Goal: Task Accomplishment & Management: Manage account settings

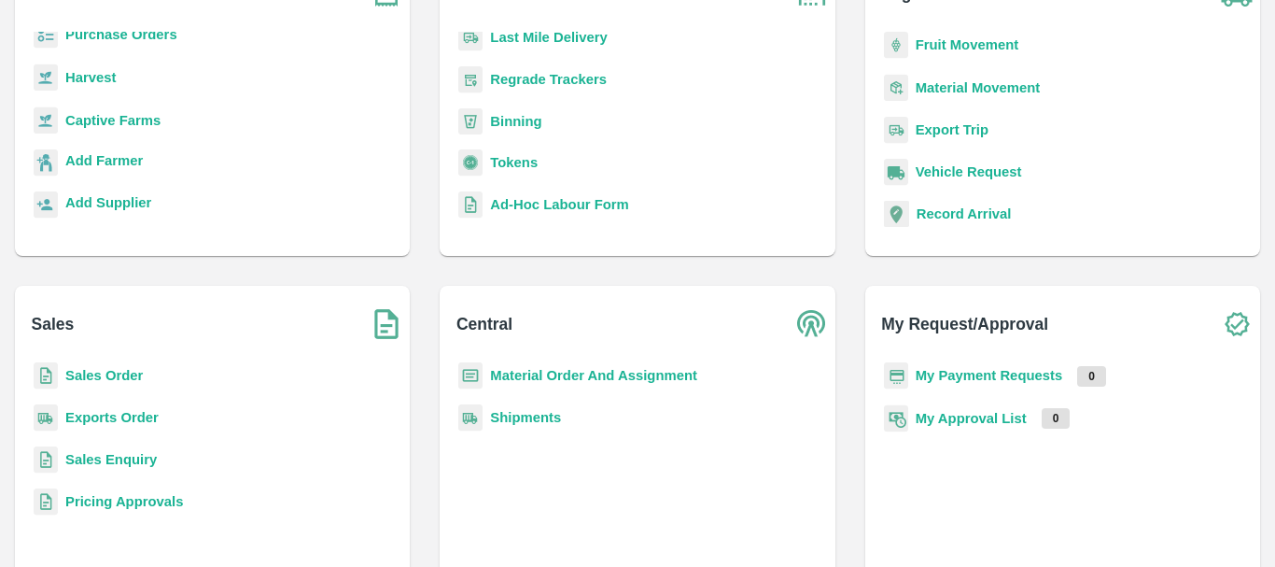
scroll to position [161, 0]
click at [101, 371] on b "Sales Order" at bounding box center [103, 374] width 77 height 15
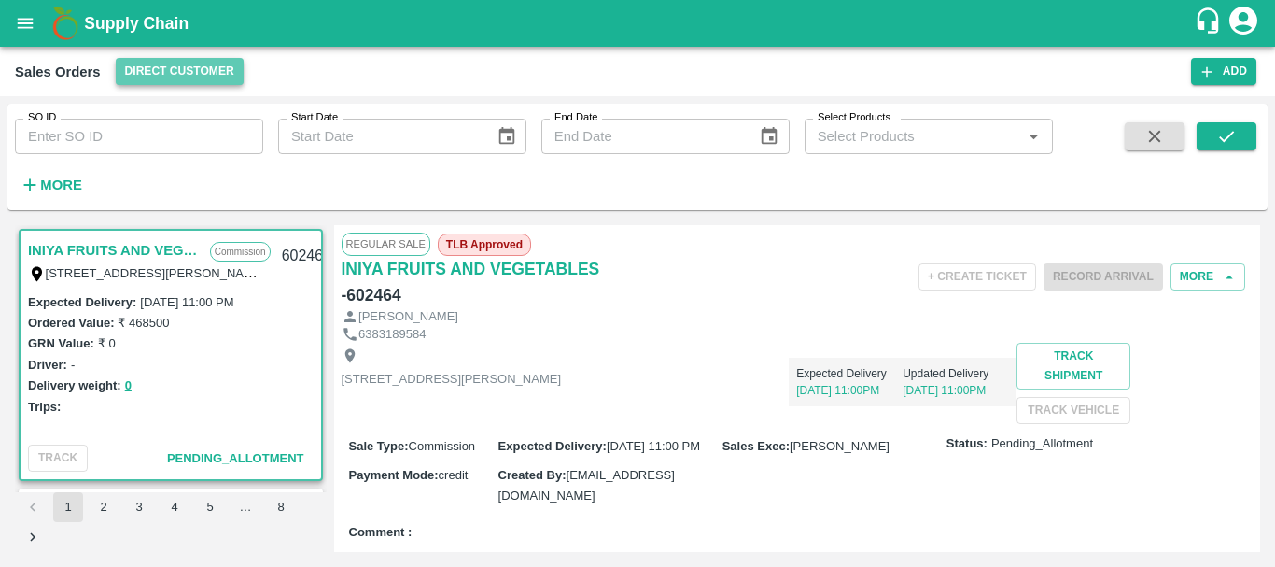
click at [187, 71] on button "Direct Customer" at bounding box center [180, 71] width 128 height 27
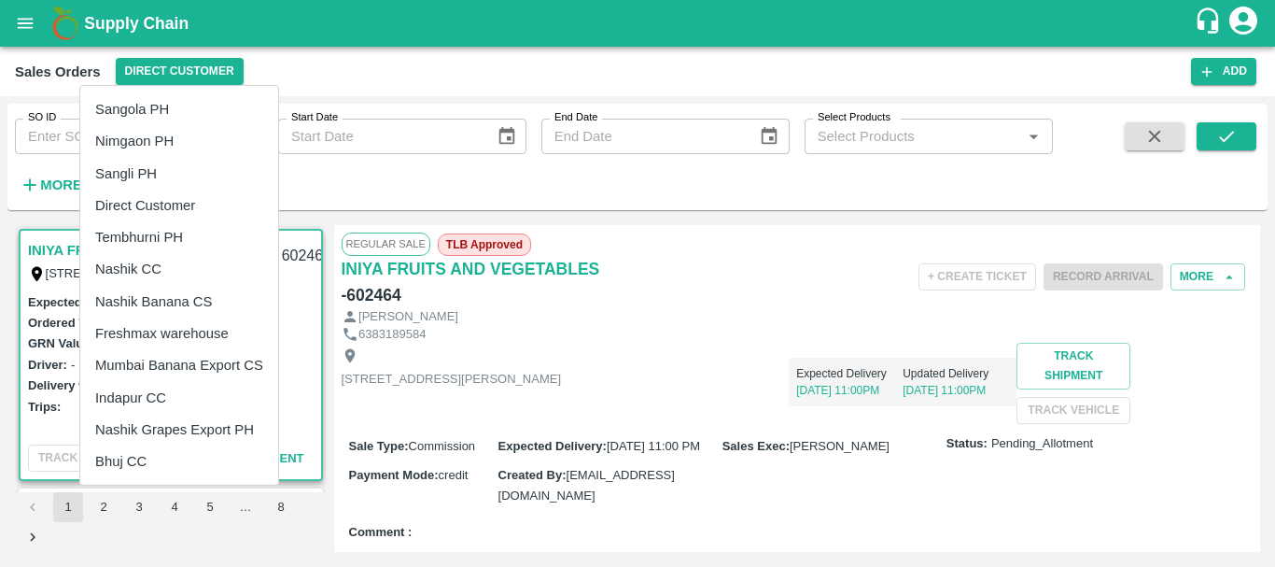
click at [35, 23] on div at bounding box center [637, 283] width 1275 height 567
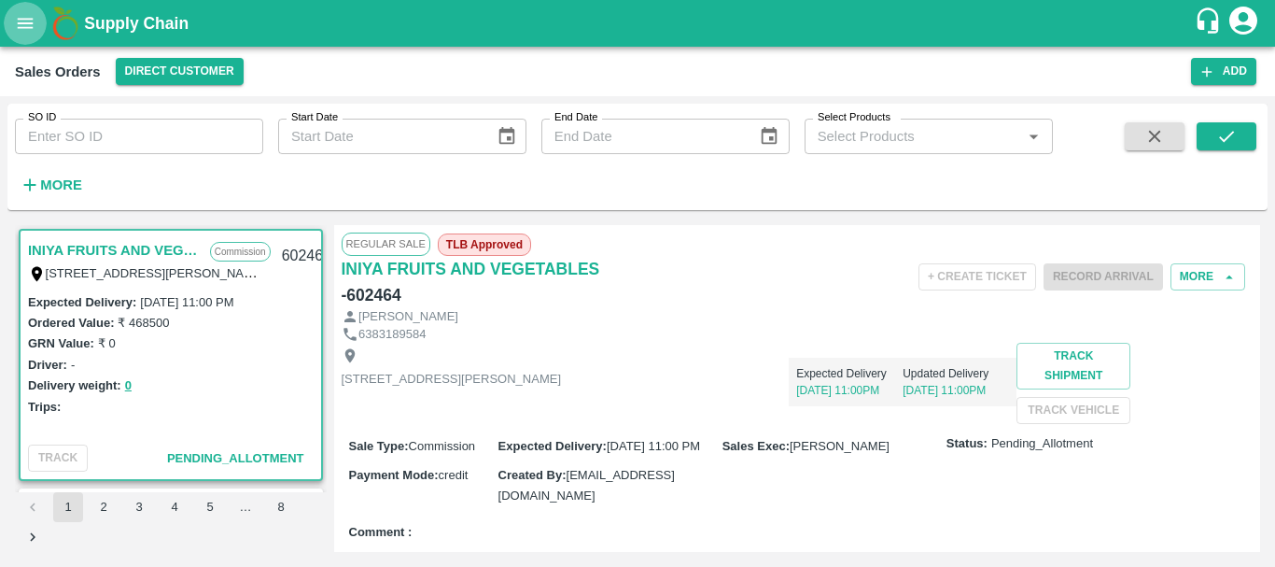
click at [24, 15] on icon "open drawer" at bounding box center [25, 23] width 21 height 21
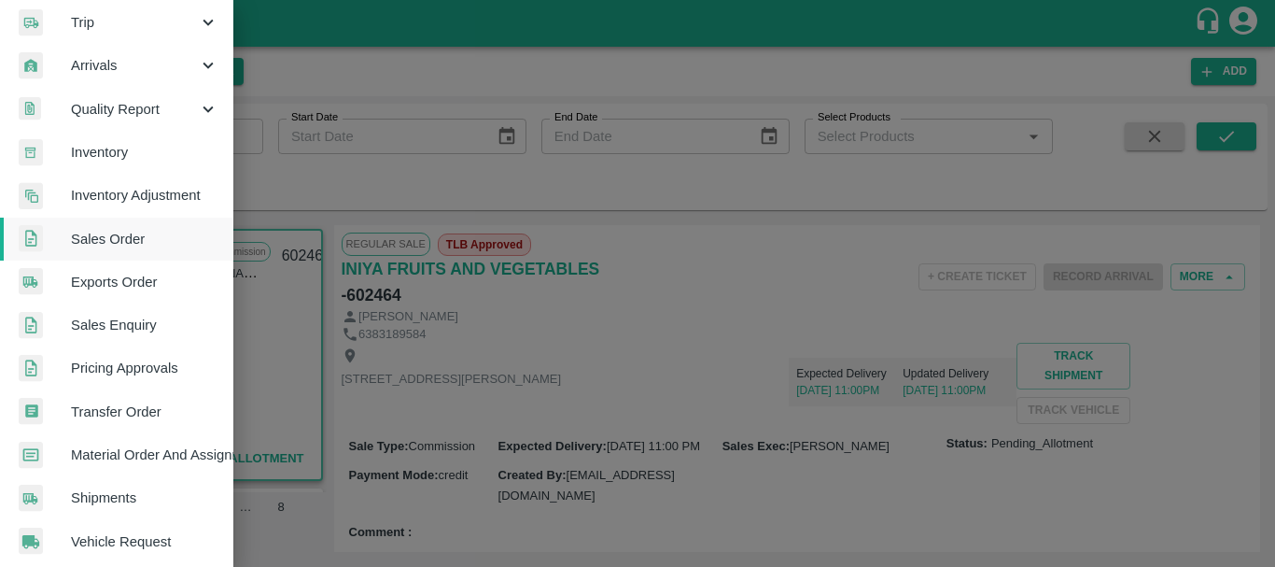
scroll to position [228, 0]
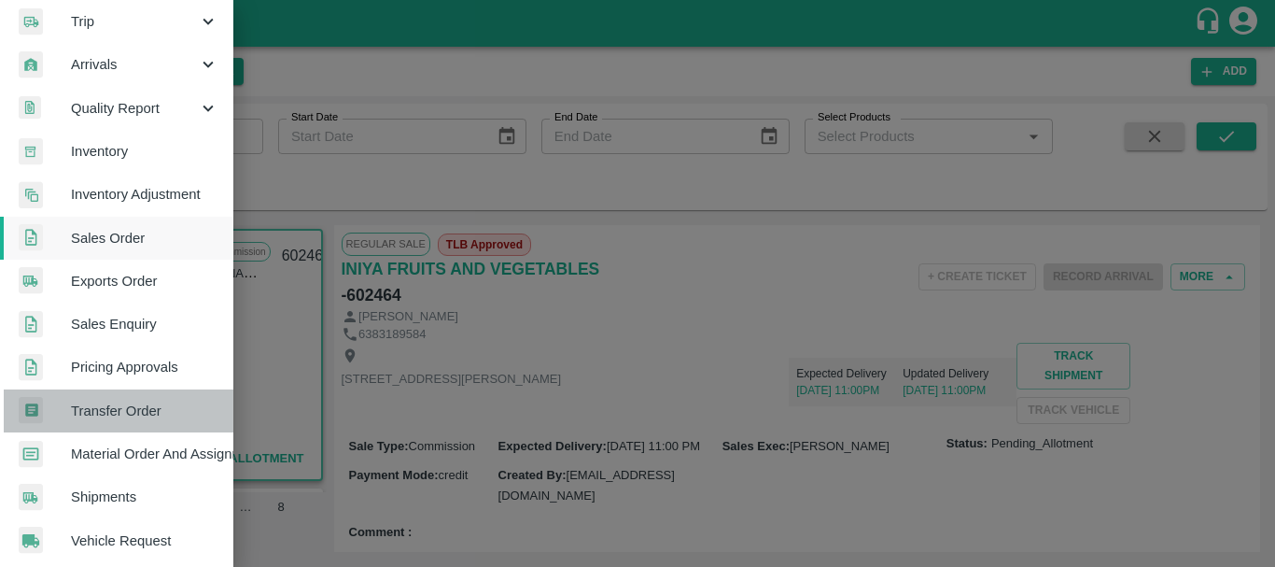
click at [122, 409] on span "Transfer Order" at bounding box center [144, 410] width 147 height 21
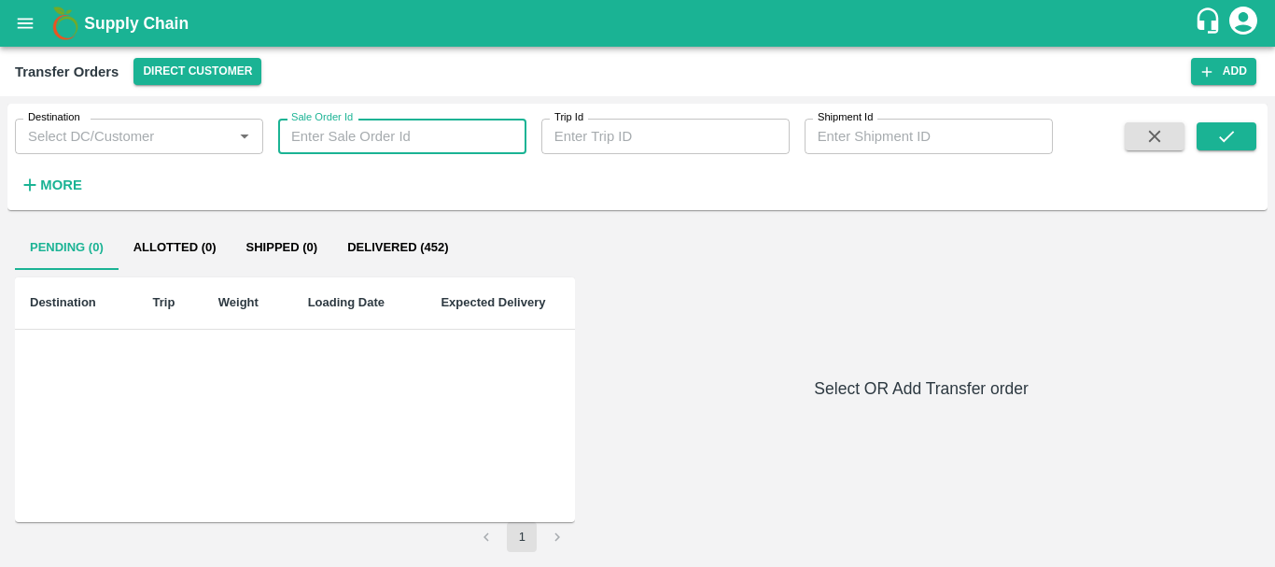
click at [349, 133] on input "Sale Order Id" at bounding box center [402, 136] width 248 height 35
paste input "600945"
type input "600945"
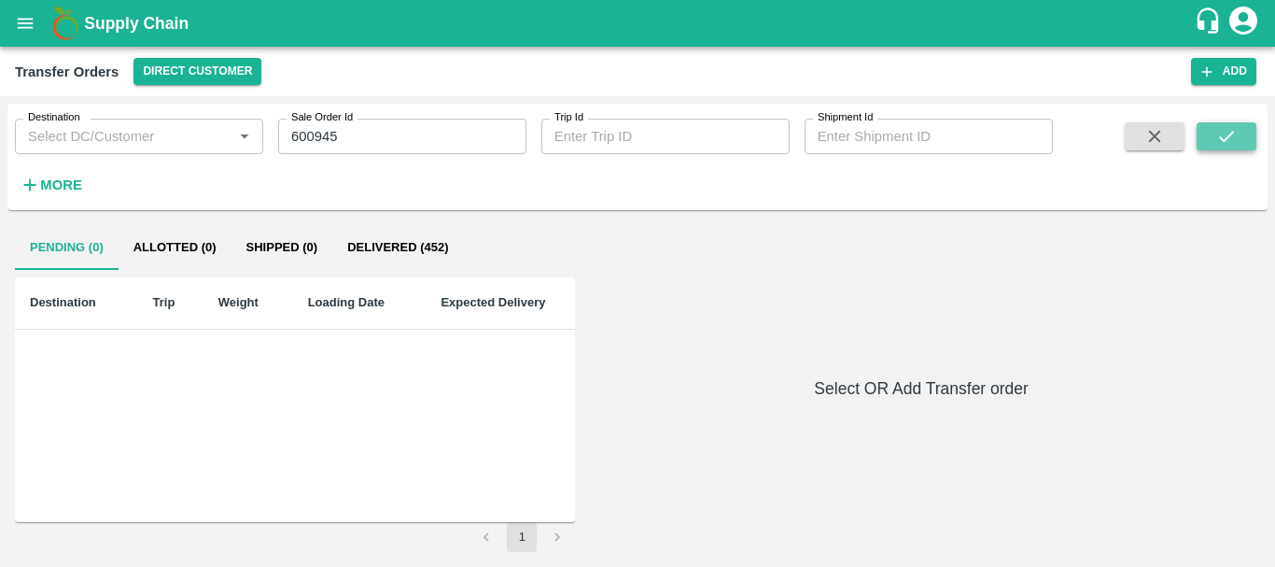
click at [1232, 138] on icon "submit" at bounding box center [1226, 136] width 21 height 21
click at [234, 87] on div "Transfer Orders Direct Customer Add" at bounding box center [637, 71] width 1275 height 49
click at [217, 71] on button "Direct Customer" at bounding box center [197, 71] width 128 height 27
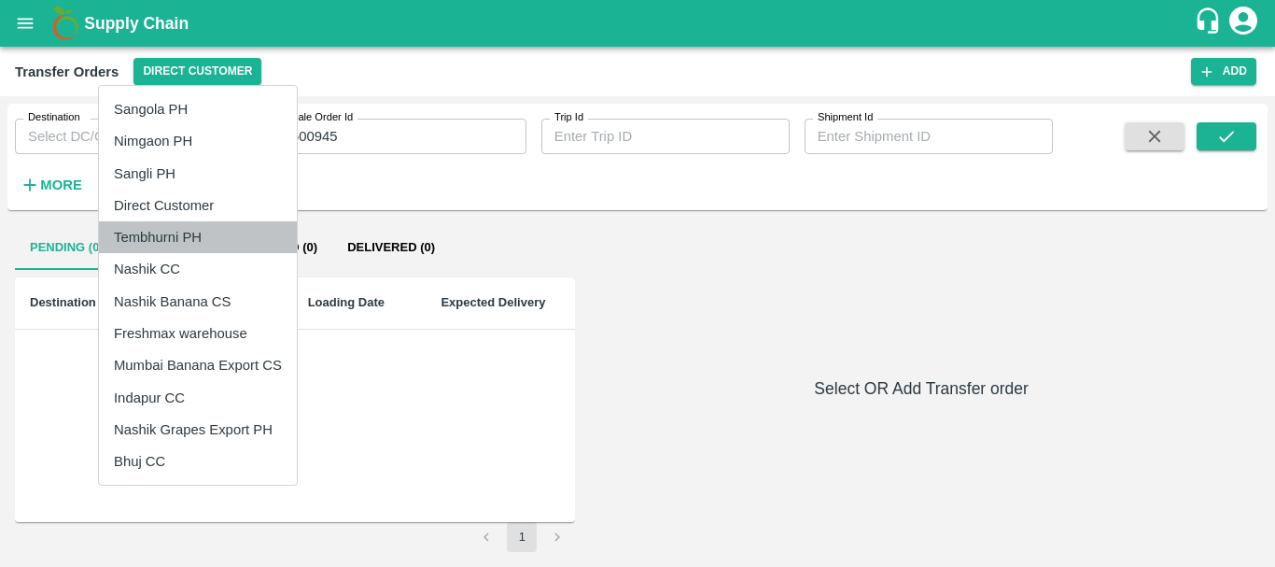
click at [168, 234] on li "Tembhurni PH" at bounding box center [198, 237] width 198 height 32
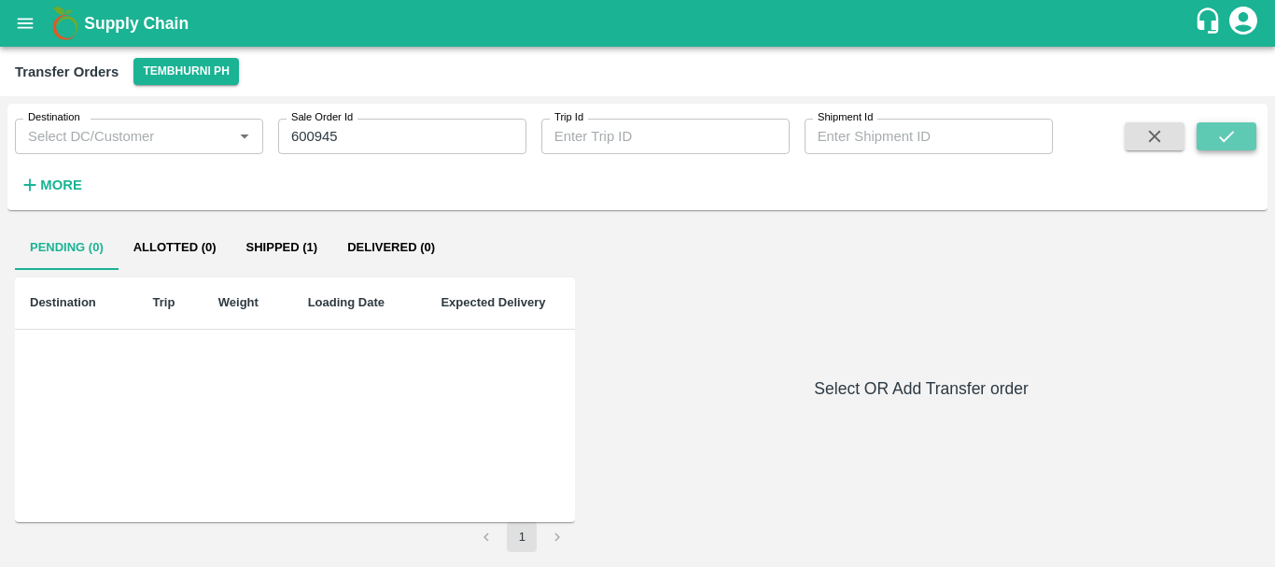
click at [1245, 131] on button "submit" at bounding box center [1227, 136] width 60 height 28
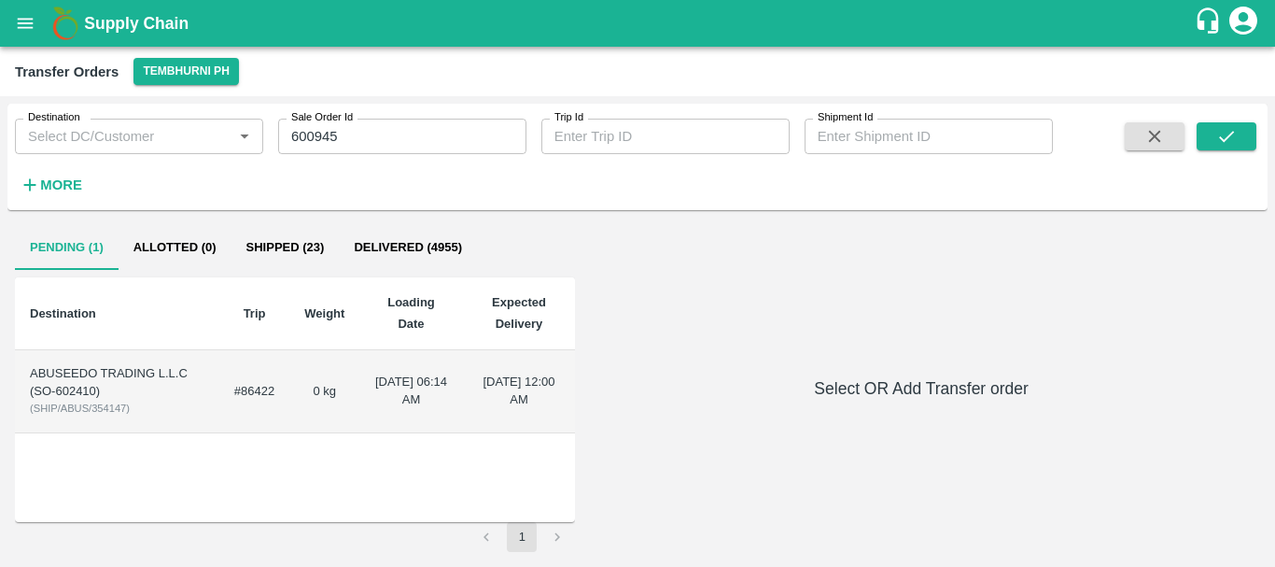
click at [289, 366] on td "0 kg" at bounding box center [324, 391] width 70 height 83
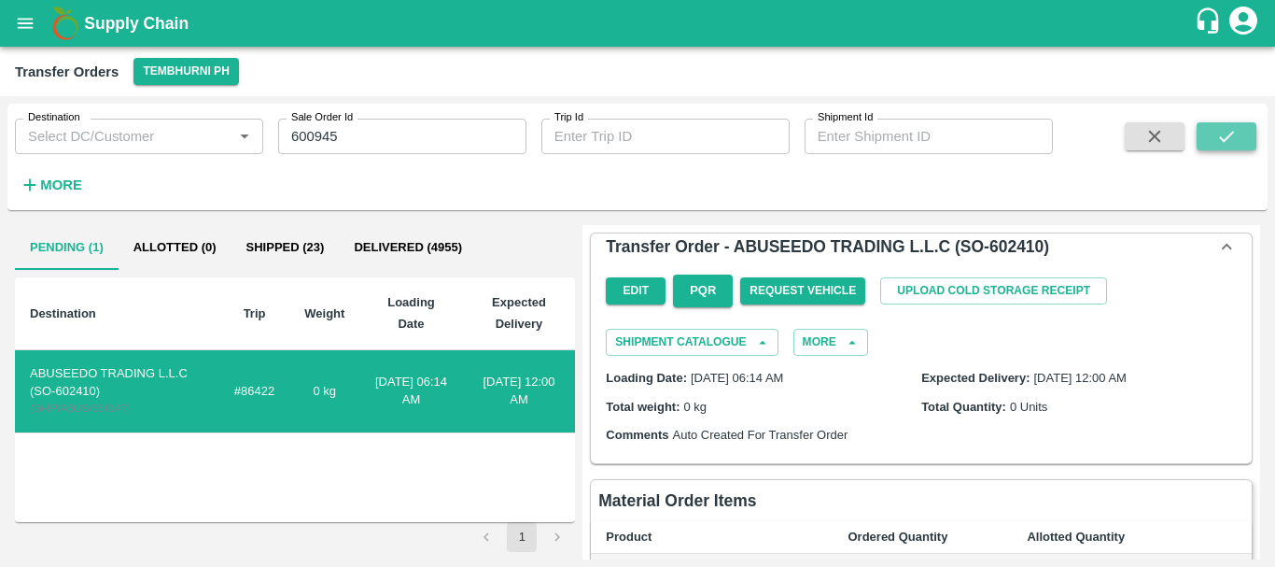
click at [1229, 130] on icon "submit" at bounding box center [1226, 136] width 21 height 21
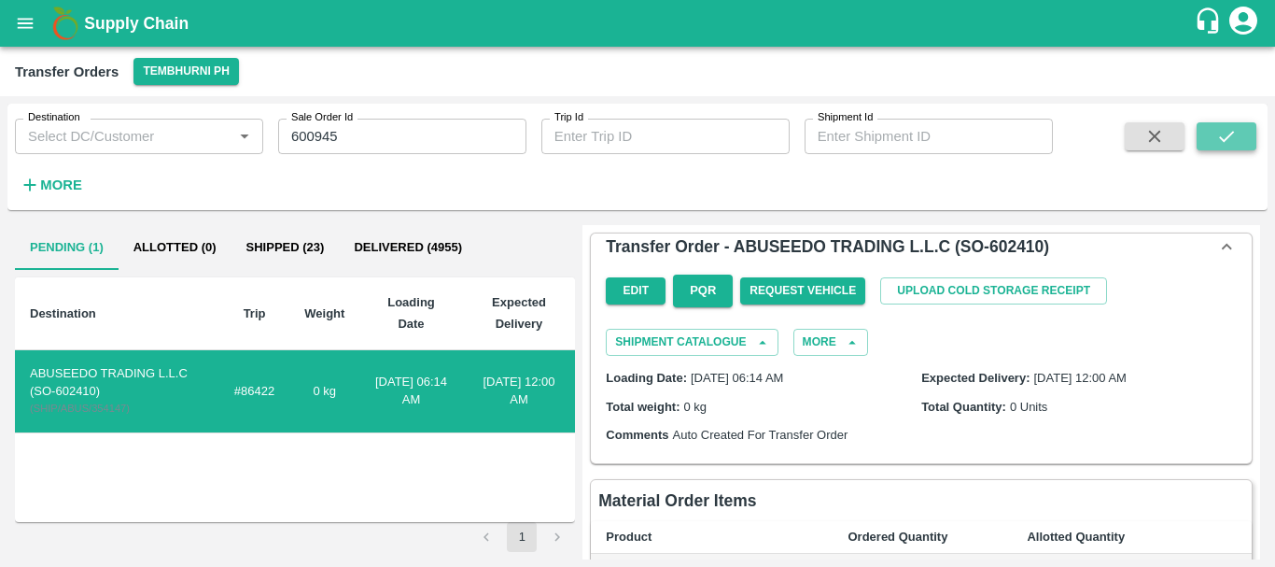
click at [1229, 130] on icon "submit" at bounding box center [1226, 136] width 21 height 21
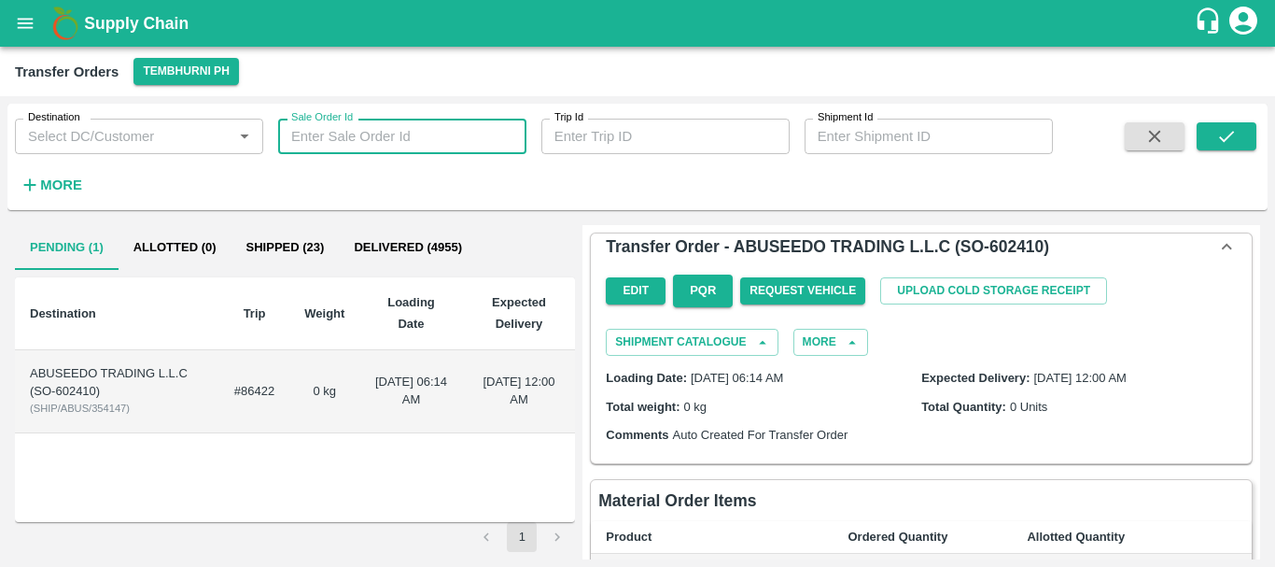
click at [423, 140] on input "Sale Order Id" at bounding box center [402, 136] width 248 height 35
paste input "600945"
type input "600945"
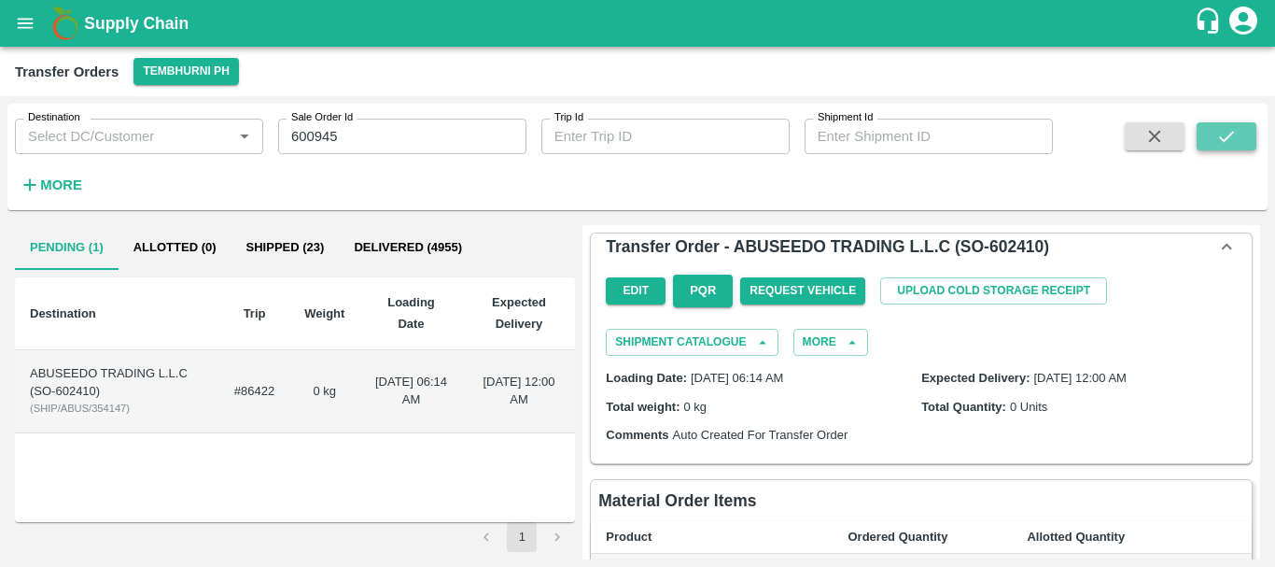
click at [1240, 134] on button "submit" at bounding box center [1227, 136] width 60 height 28
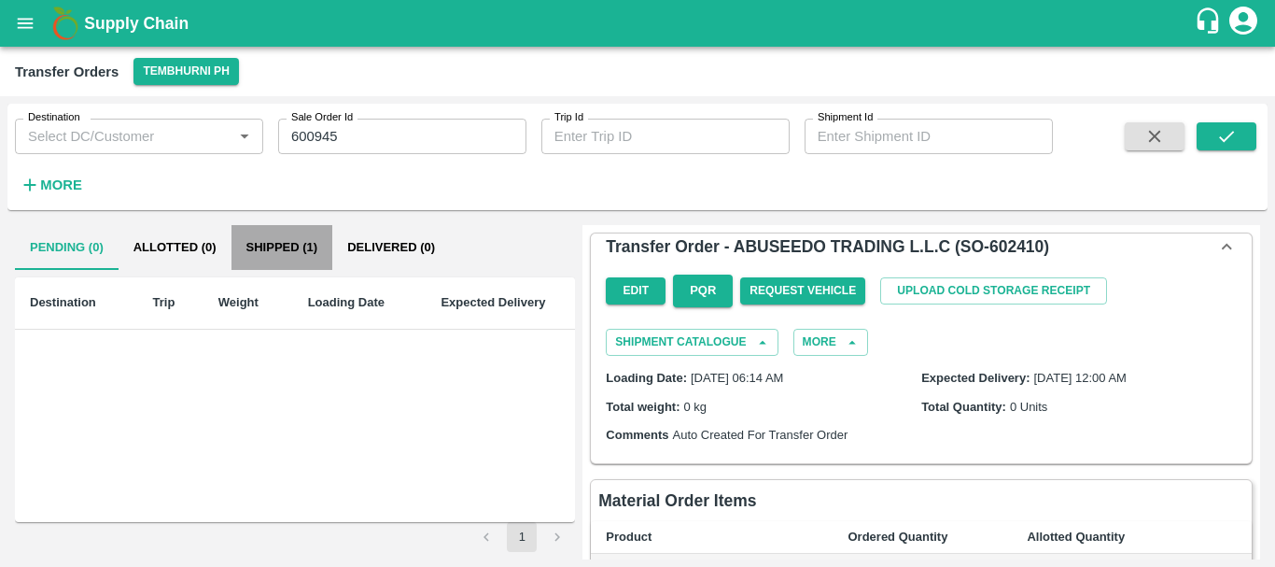
click at [263, 246] on button "Shipped (1)" at bounding box center [282, 247] width 102 height 45
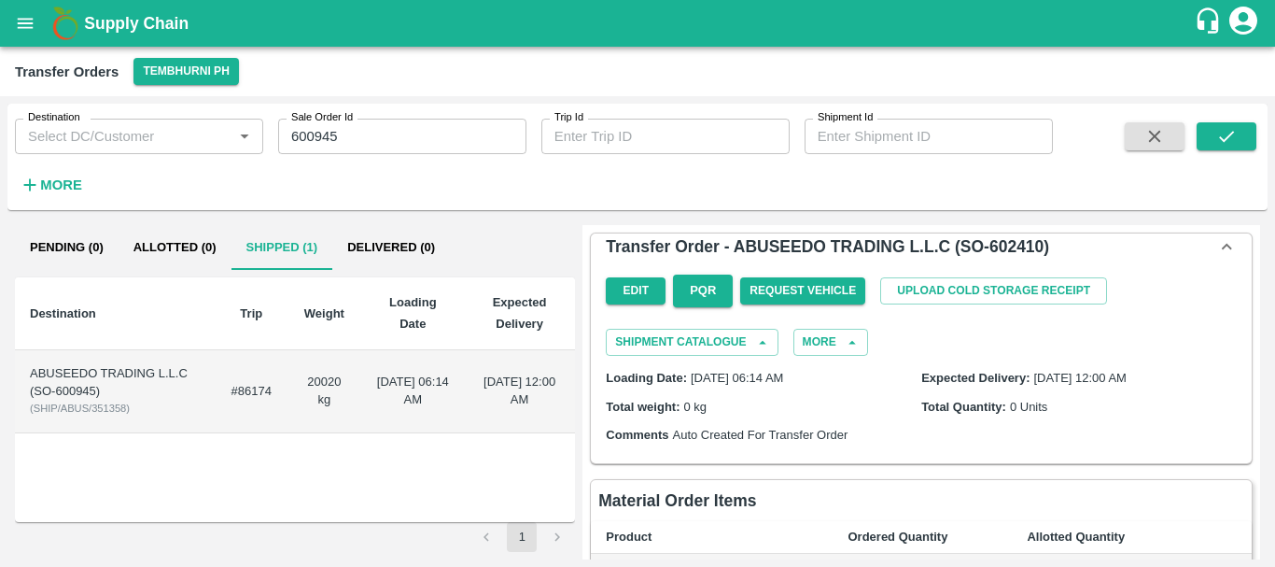
click at [301, 378] on td "20020 kg" at bounding box center [325, 391] width 76 height 83
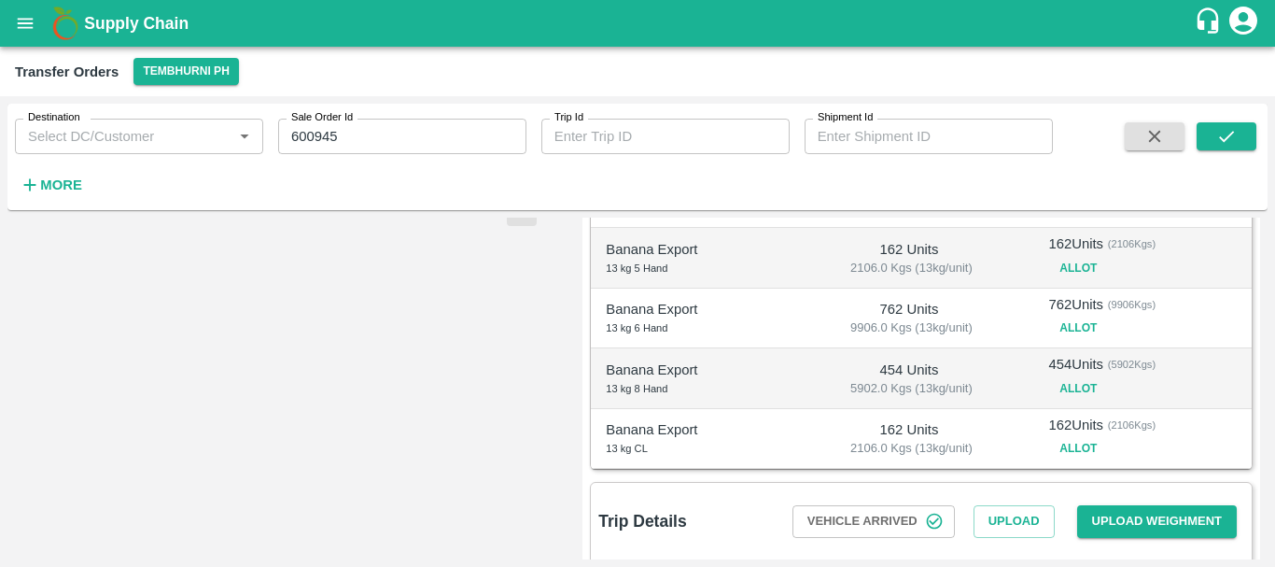
scroll to position [487, 0]
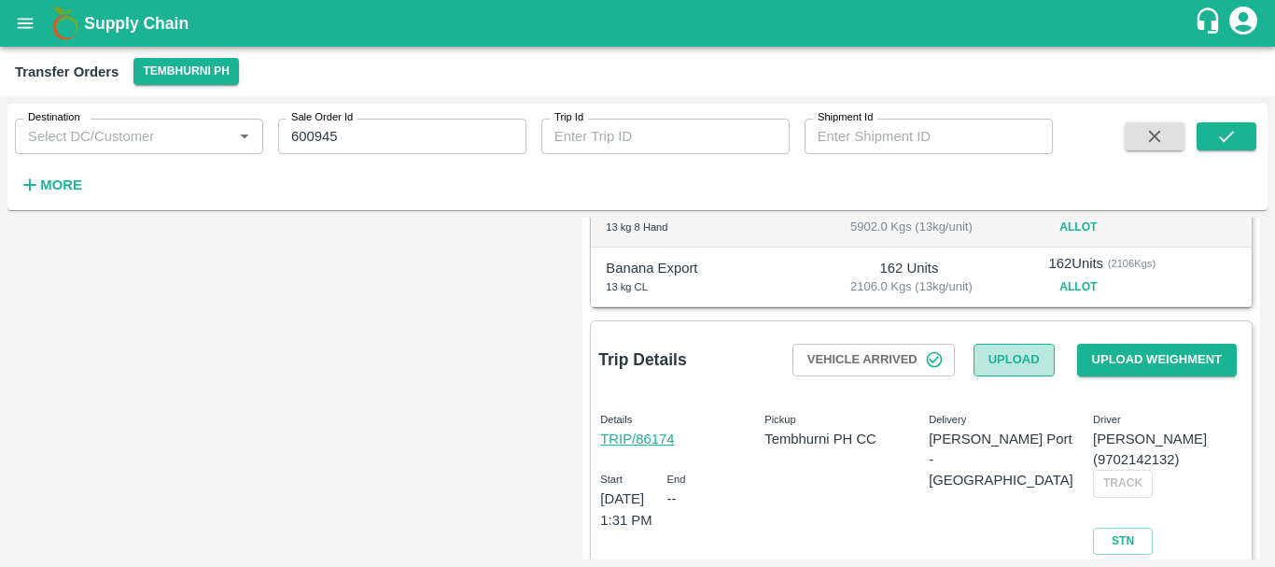
click at [1005, 361] on button "Upload" at bounding box center [1014, 359] width 81 height 33
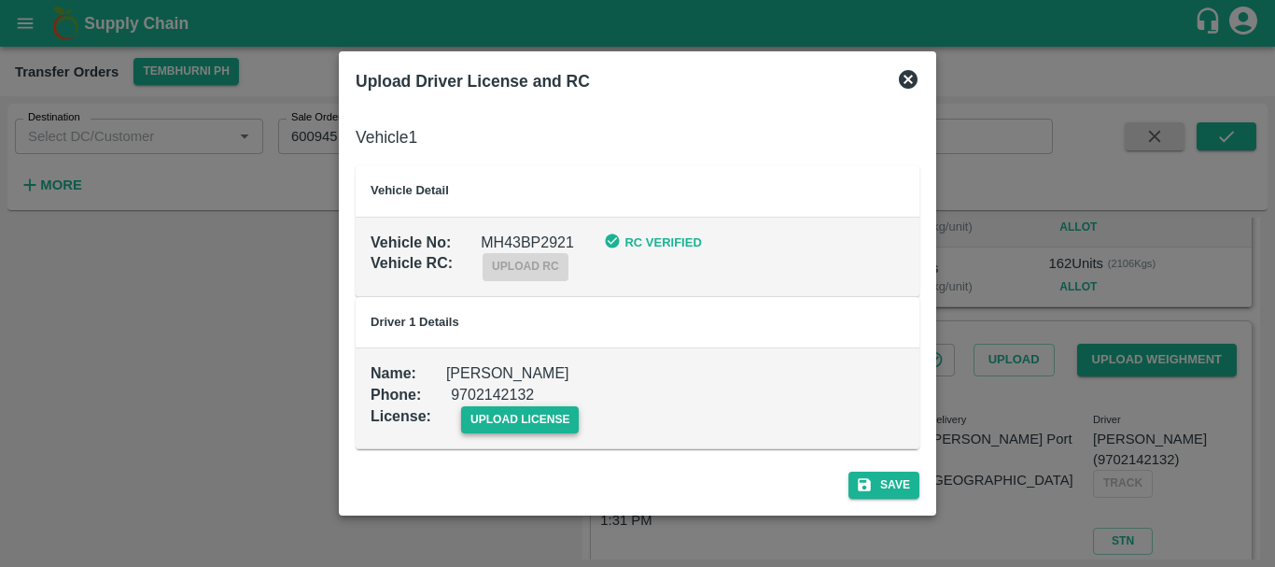
click at [524, 419] on span "upload license" at bounding box center [520, 419] width 119 height 27
click at [0, 0] on input "upload license" at bounding box center [0, 0] width 0 height 0
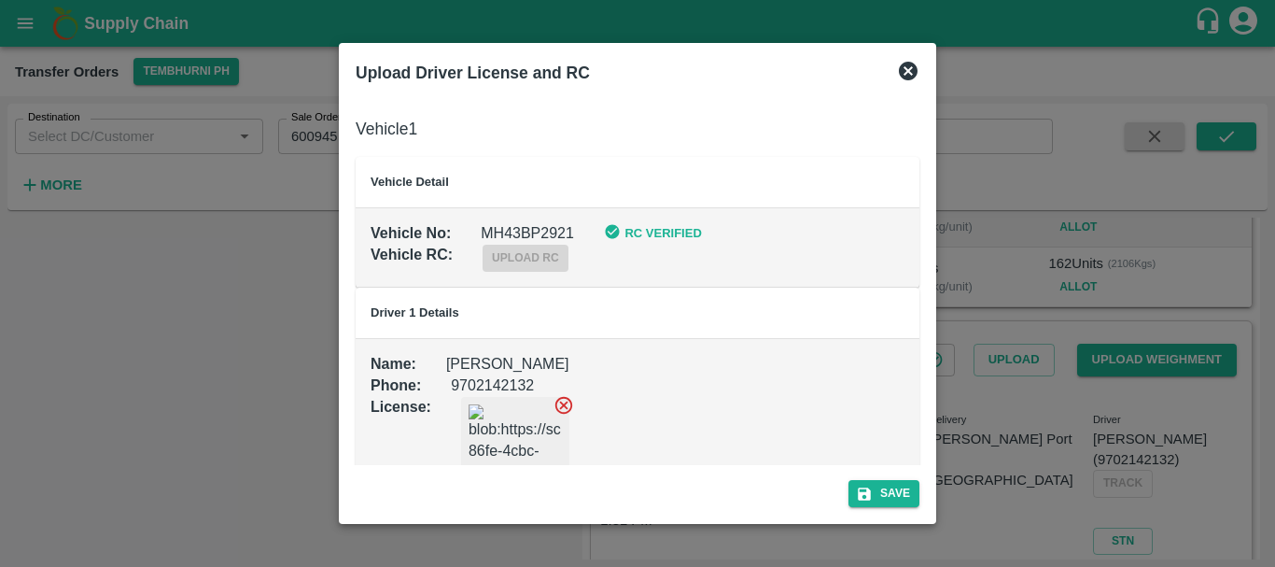
scroll to position [63, 0]
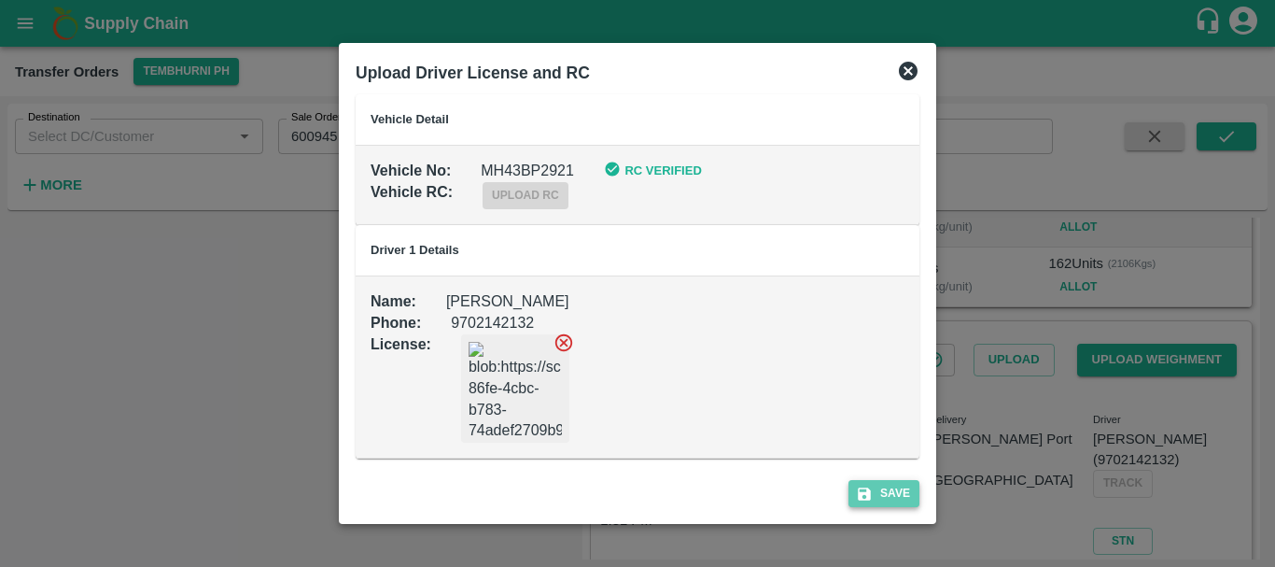
click at [868, 483] on button "Save" at bounding box center [883, 493] width 71 height 27
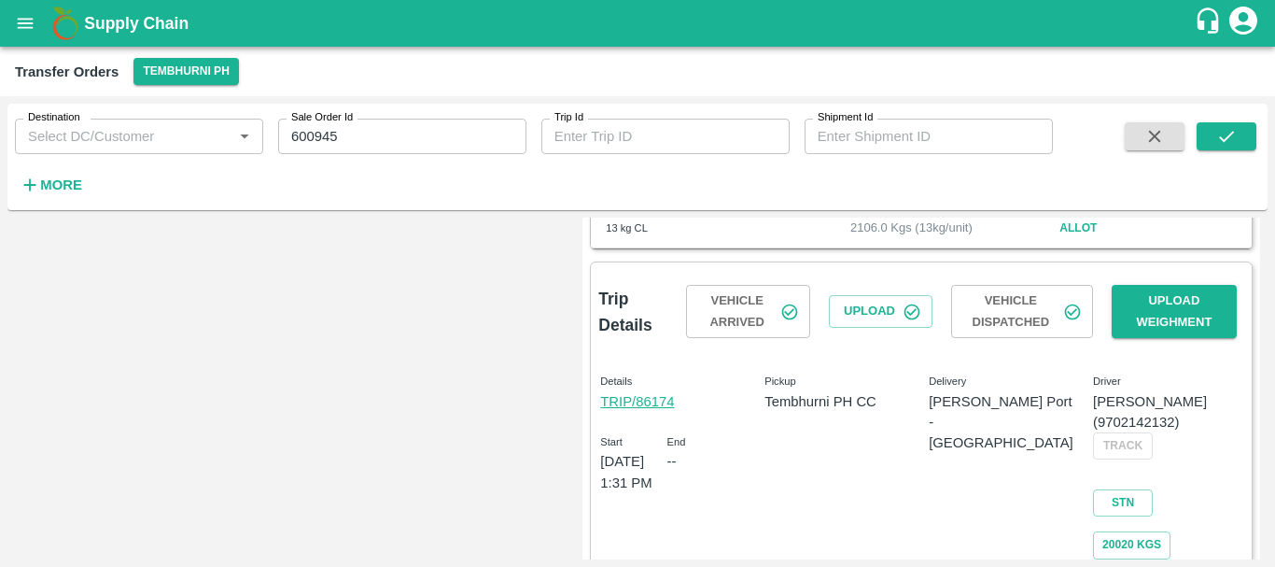
scroll to position [550, 0]
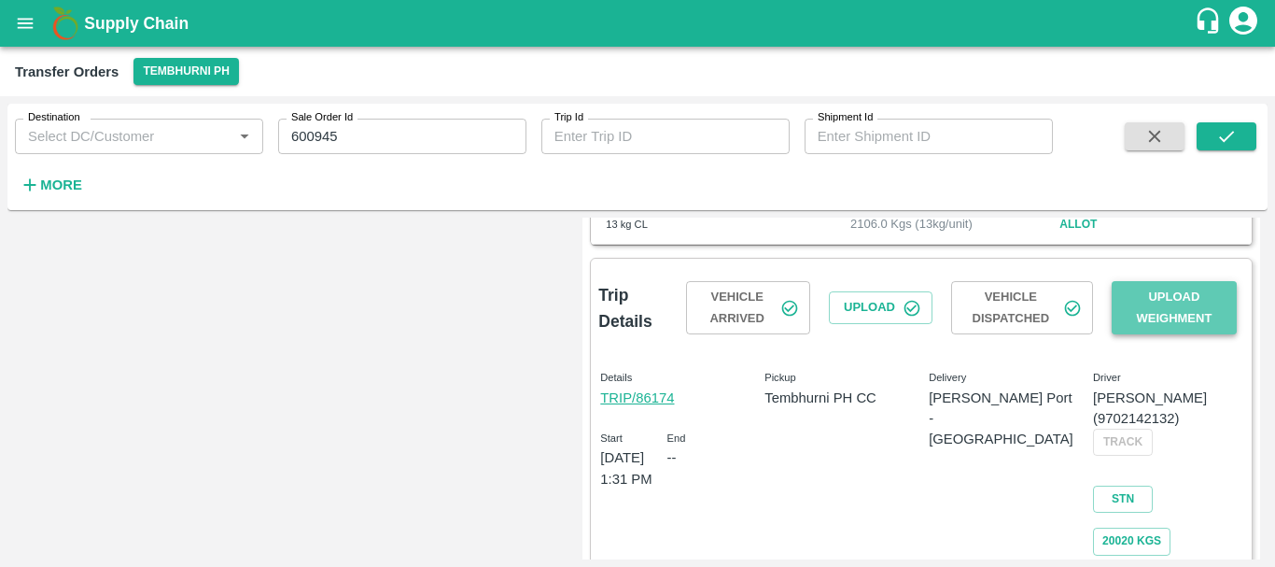
click at [1170, 295] on button "Upload Weighment" at bounding box center [1174, 308] width 125 height 54
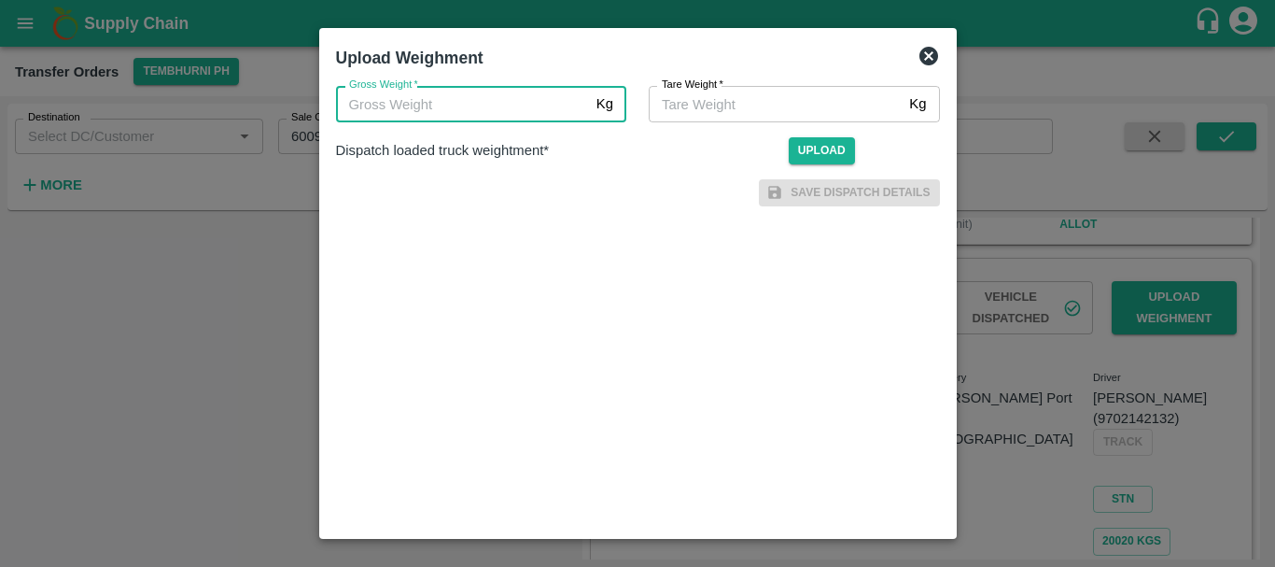
click at [444, 98] on input "Gross Weight   *" at bounding box center [462, 103] width 253 height 35
type input "25000"
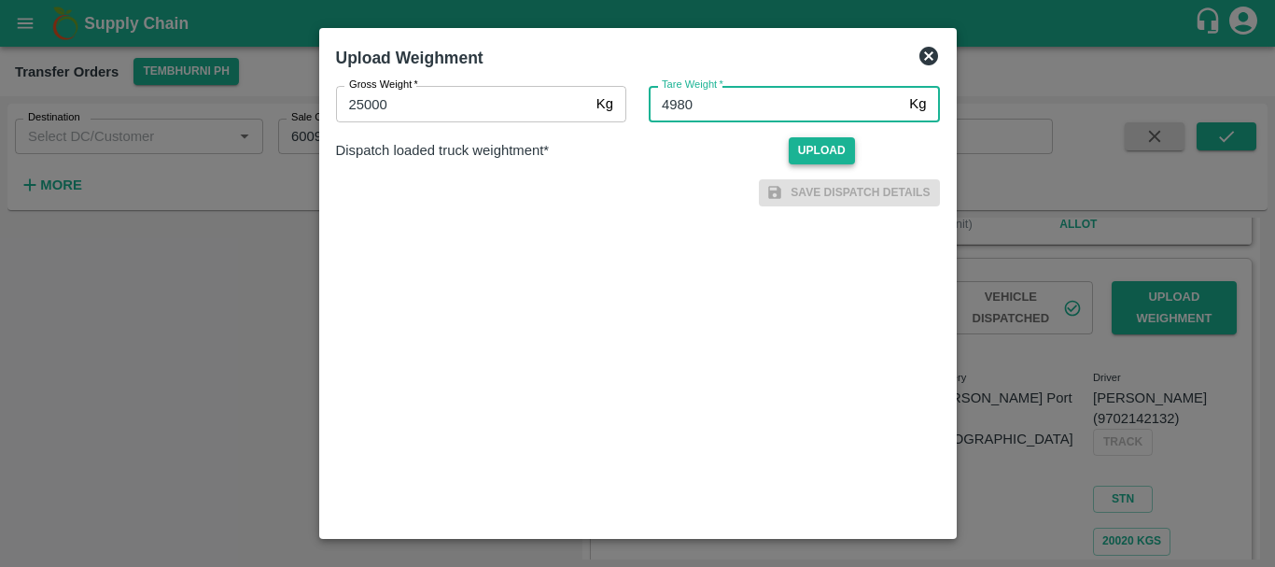
type input "4980"
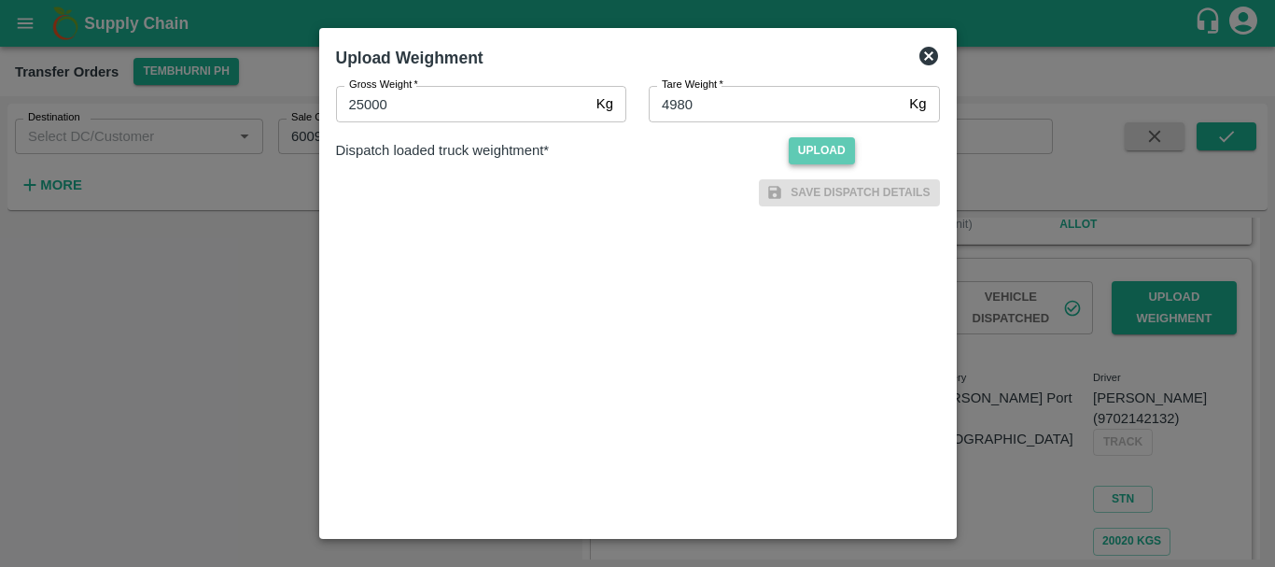
click at [826, 149] on span "Upload" at bounding box center [822, 150] width 66 height 27
click at [0, 0] on input "Upload" at bounding box center [0, 0] width 0 height 0
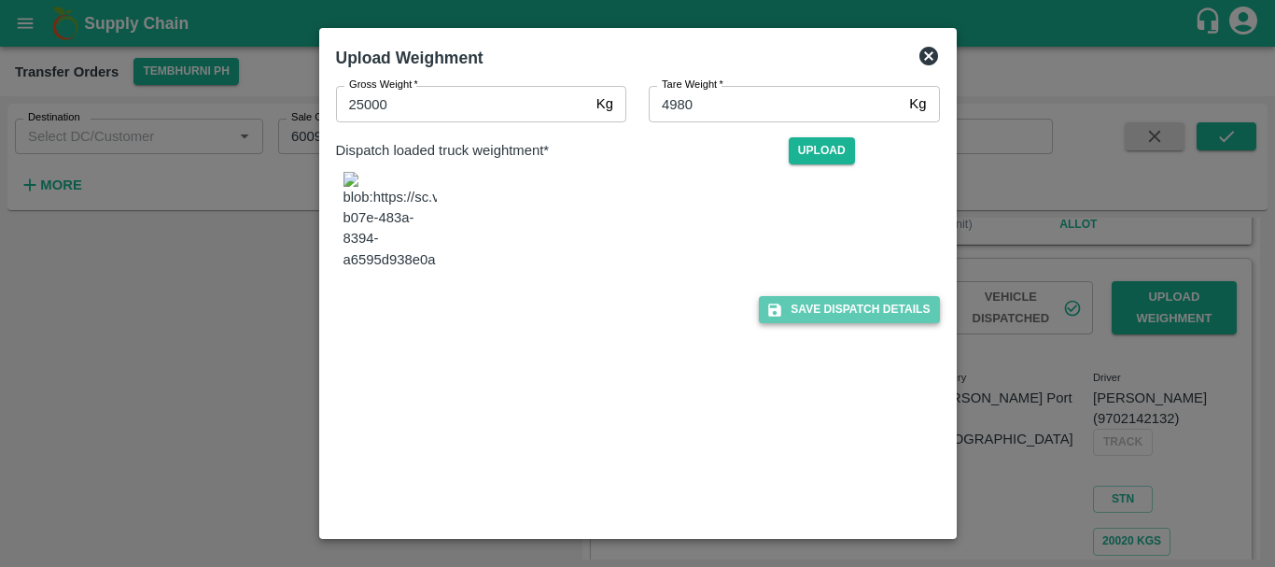
click at [782, 318] on icon "submit" at bounding box center [774, 309] width 17 height 17
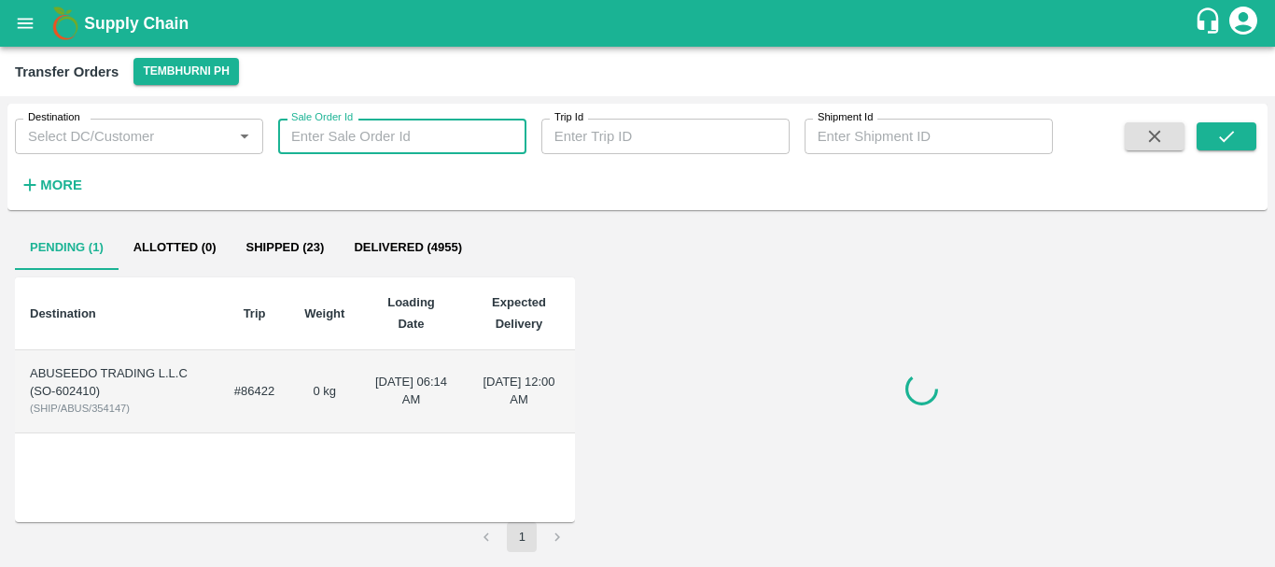
click at [470, 133] on input "Sale Order Id" at bounding box center [402, 136] width 248 height 35
paste input "600945"
type input "600945"
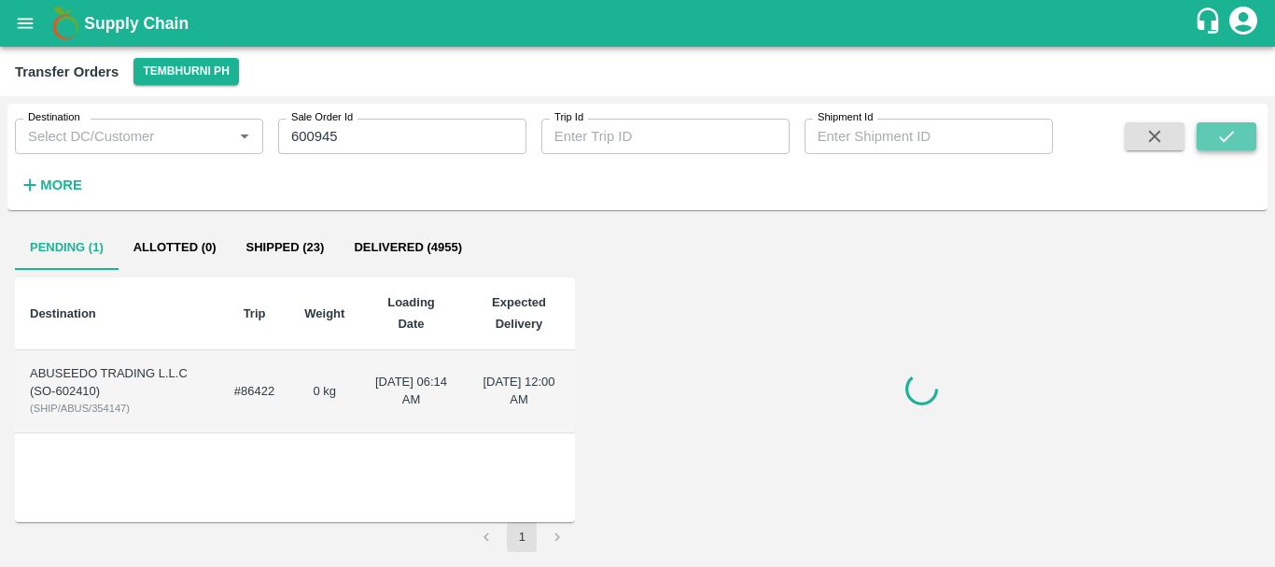
click at [1229, 141] on icon "submit" at bounding box center [1226, 136] width 21 height 21
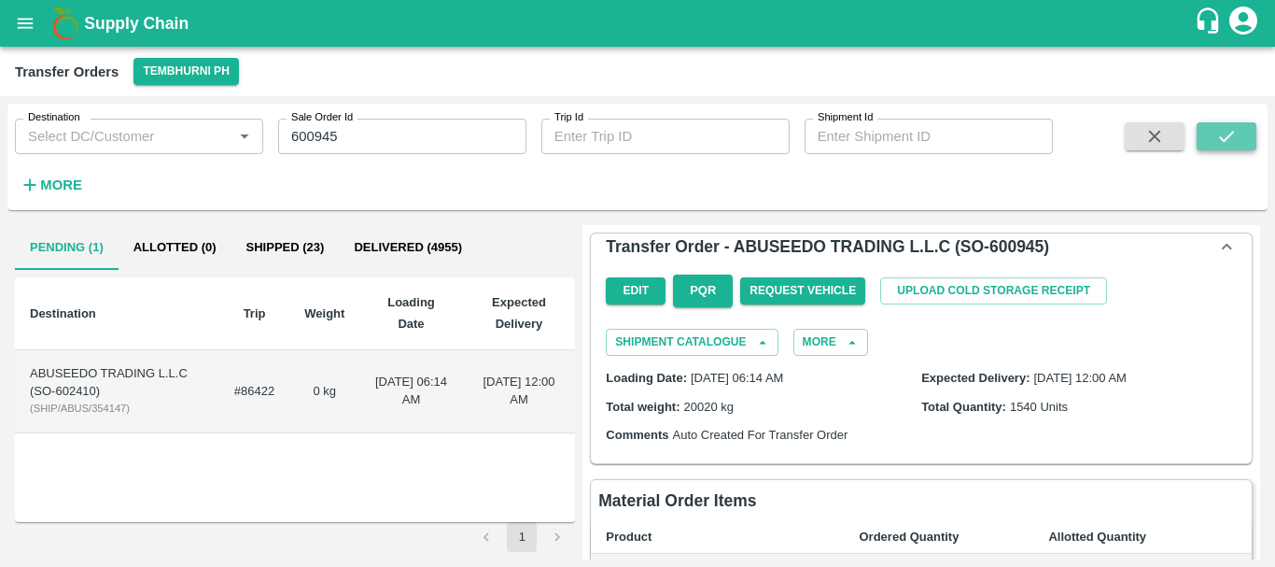
click at [1227, 137] on icon "submit" at bounding box center [1226, 136] width 21 height 21
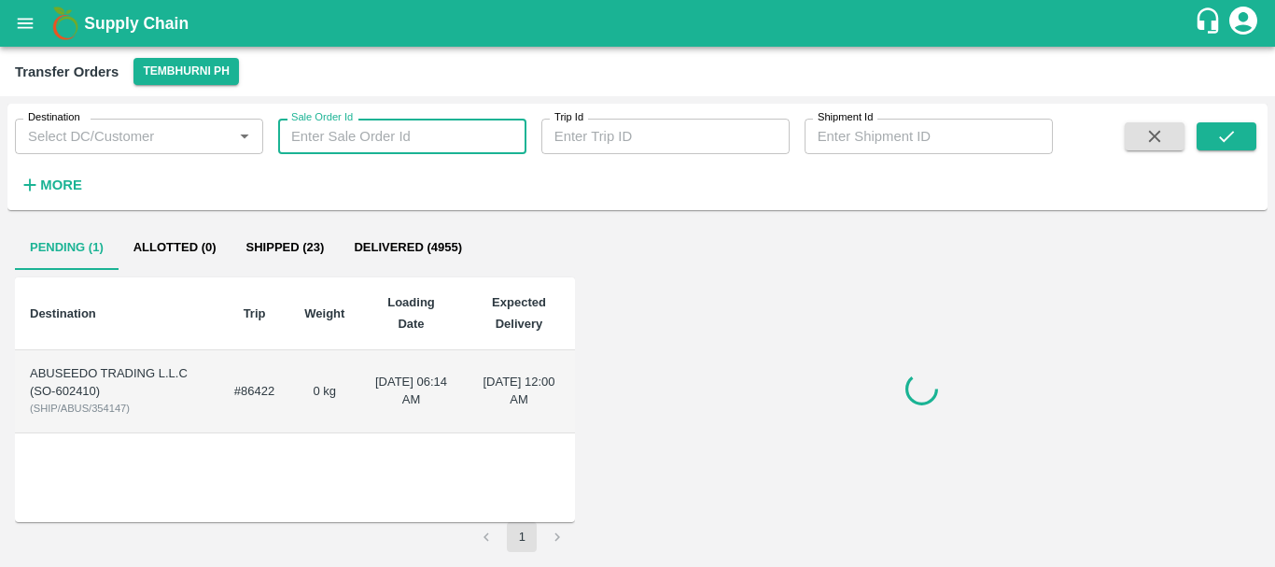
click at [360, 134] on input "Sale Order Id" at bounding box center [402, 136] width 248 height 35
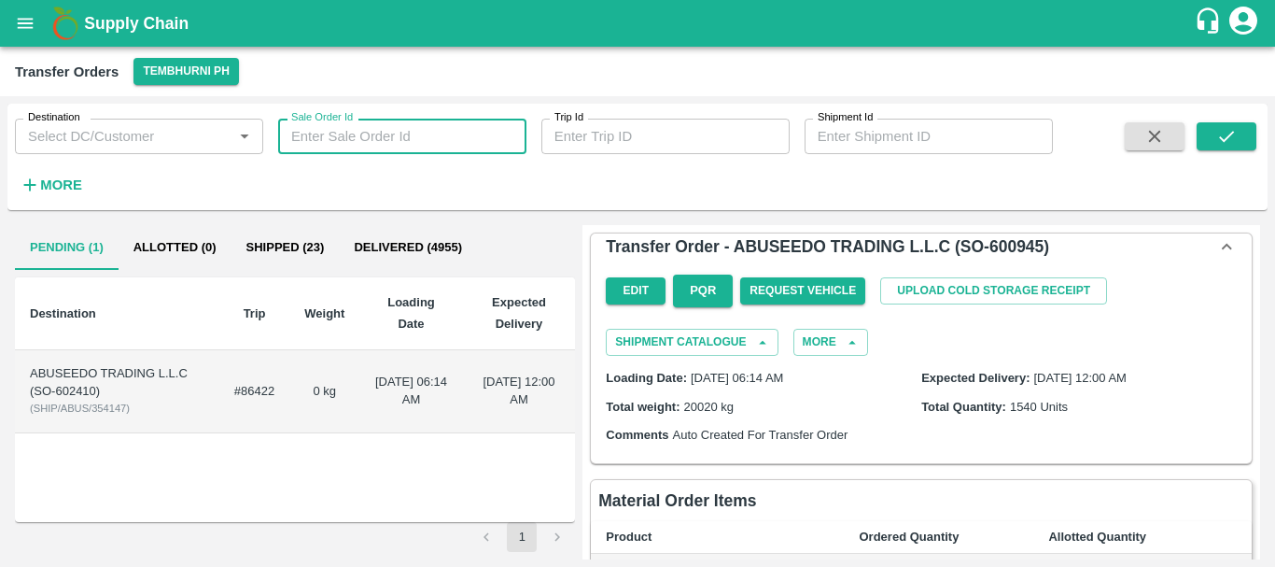
paste input "600945"
type input "600945"
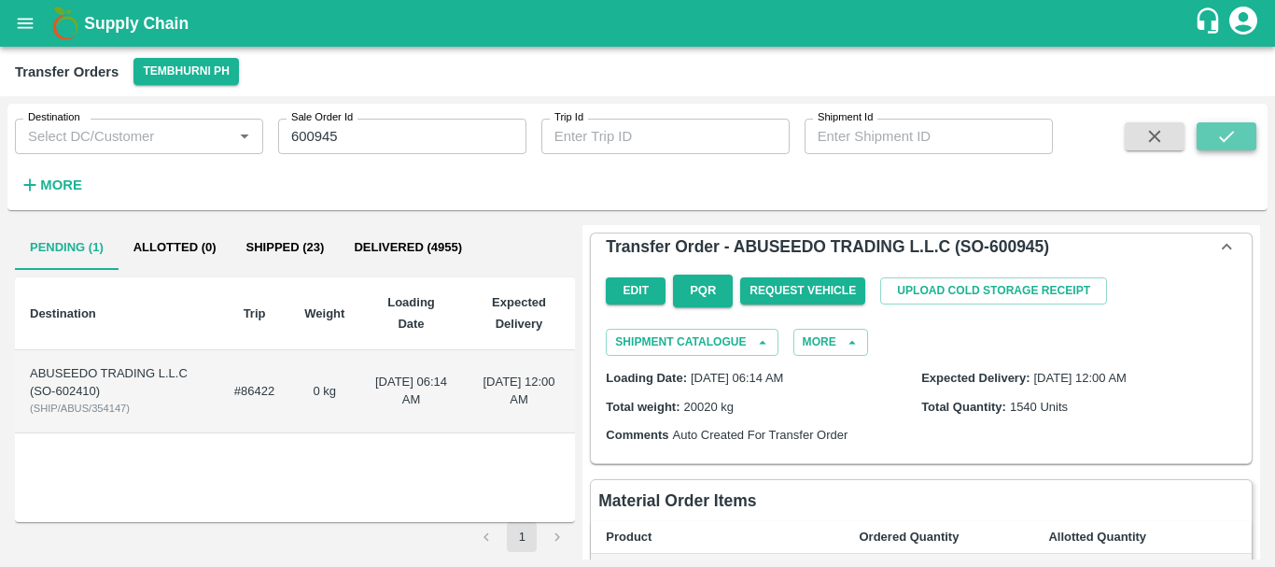
click at [1214, 134] on button "submit" at bounding box center [1227, 136] width 60 height 28
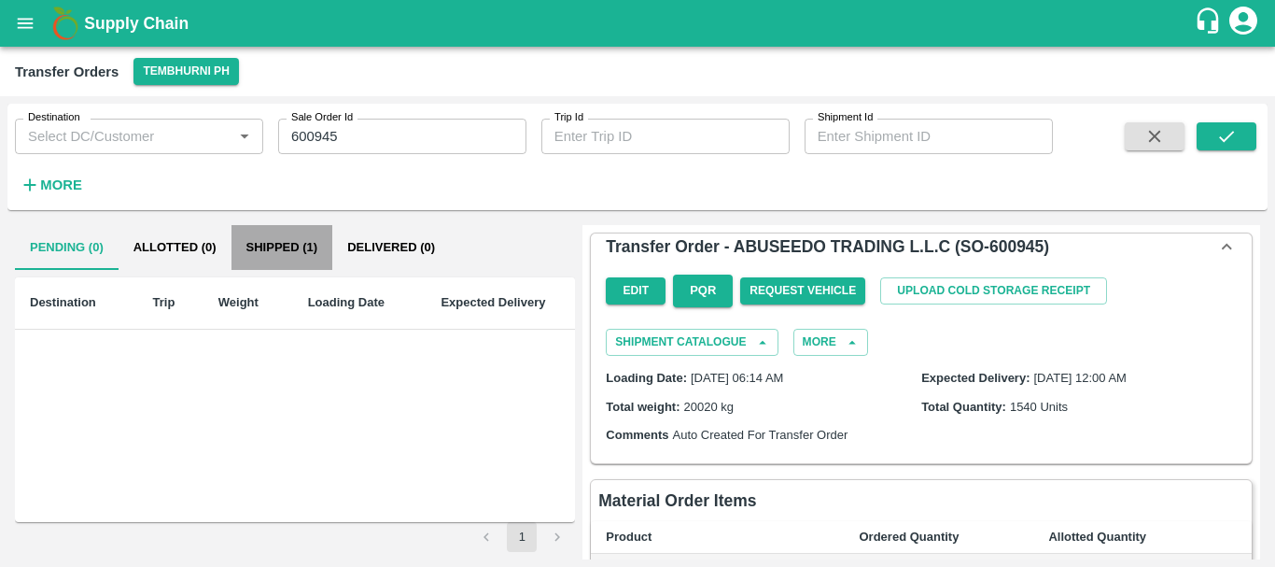
click at [260, 242] on button "Shipped (1)" at bounding box center [282, 247] width 102 height 45
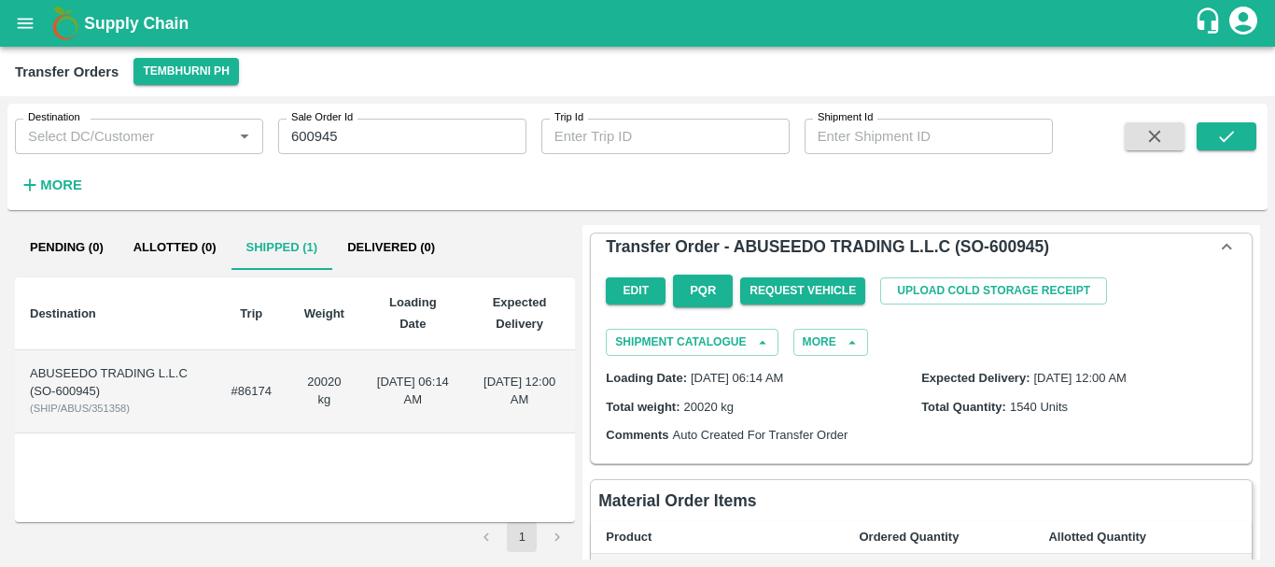
click at [382, 396] on td "[DATE] 06:14 AM" at bounding box center [413, 391] width 102 height 83
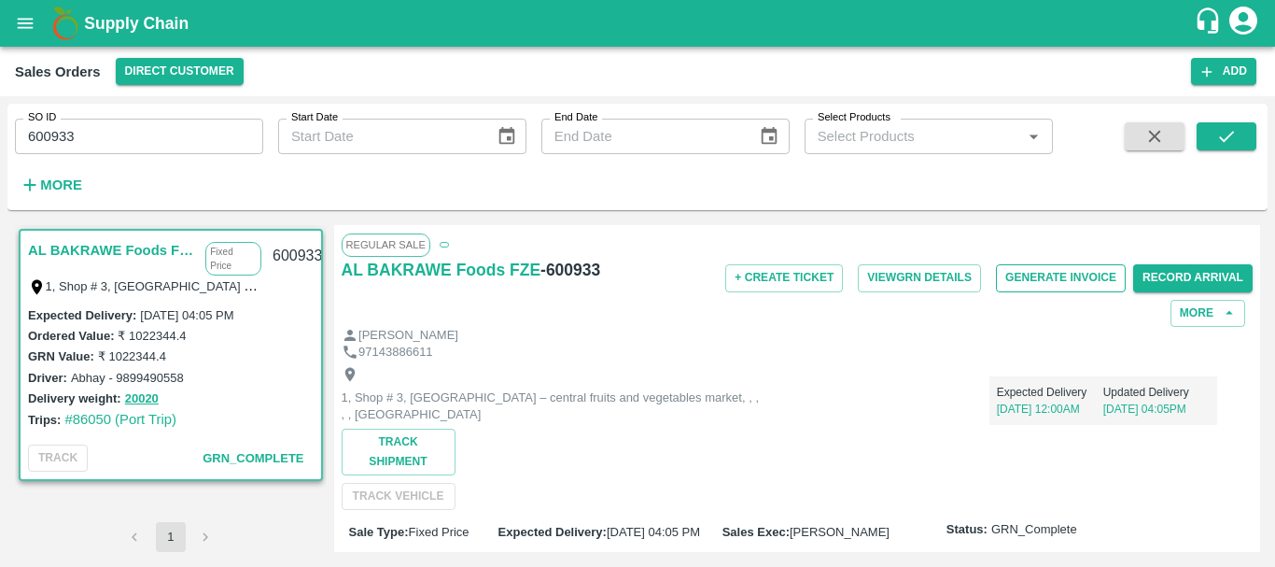
click at [1047, 273] on button "Generate Invoice" at bounding box center [1061, 277] width 130 height 27
click at [1072, 276] on button "Generate Invoice" at bounding box center [1061, 277] width 130 height 27
click at [1042, 282] on button "Generate Invoice" at bounding box center [1061, 277] width 130 height 27
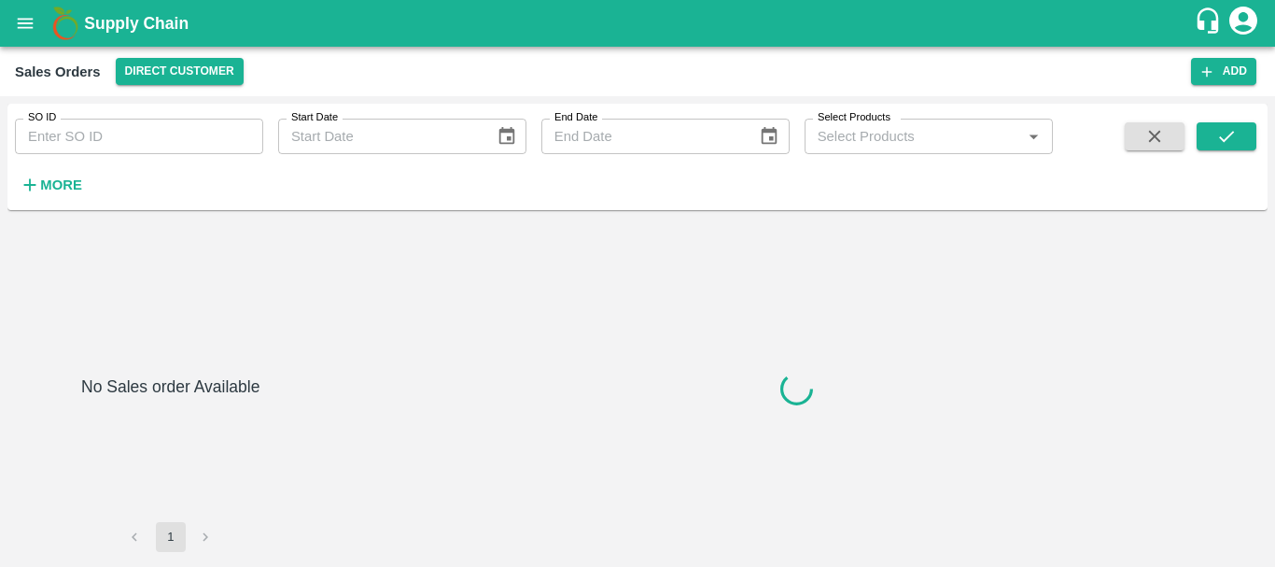
type input "600936"
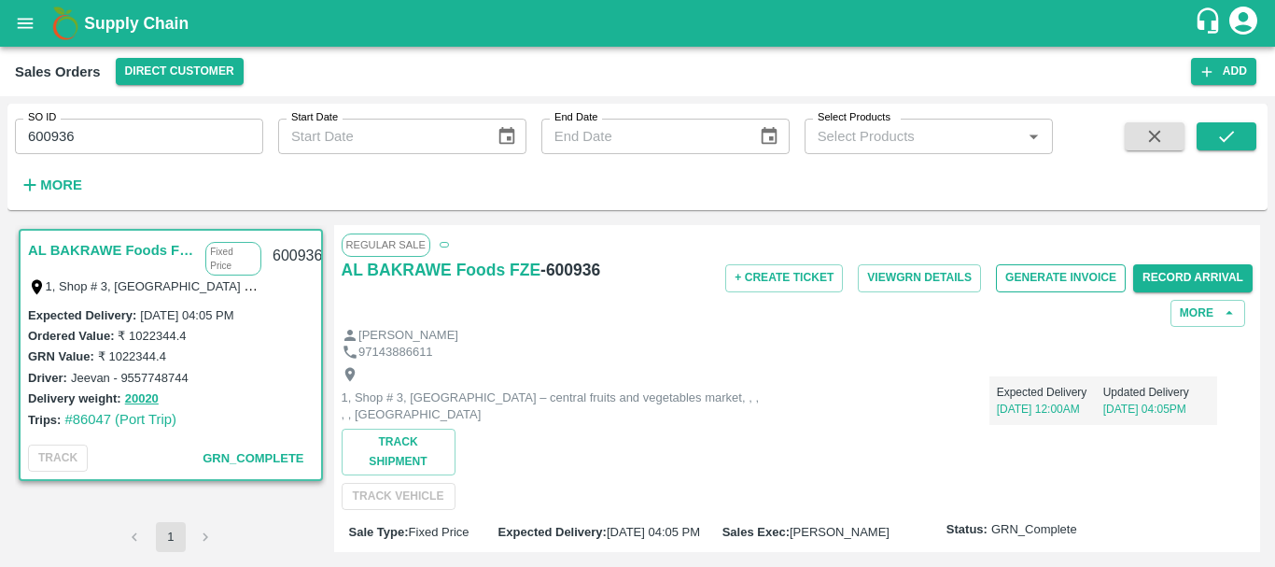
click at [1049, 270] on button "Generate Invoice" at bounding box center [1061, 277] width 130 height 27
click at [1040, 287] on button "Generate Invoice" at bounding box center [1061, 277] width 130 height 27
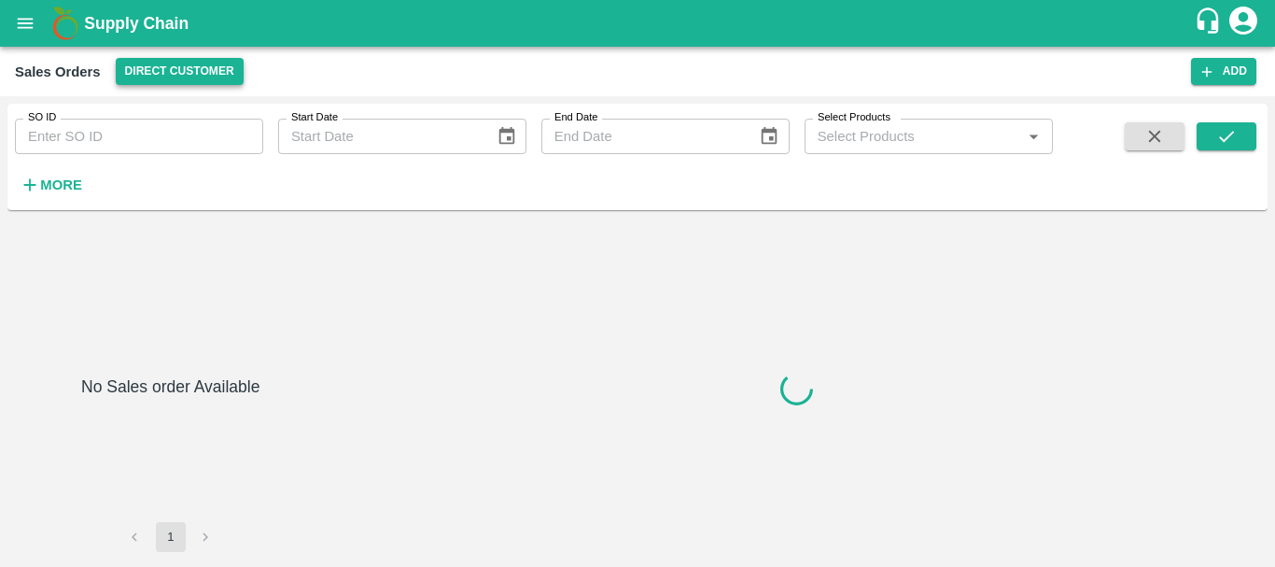
type input "600933"
click at [31, 14] on icon "open drawer" at bounding box center [25, 23] width 21 height 21
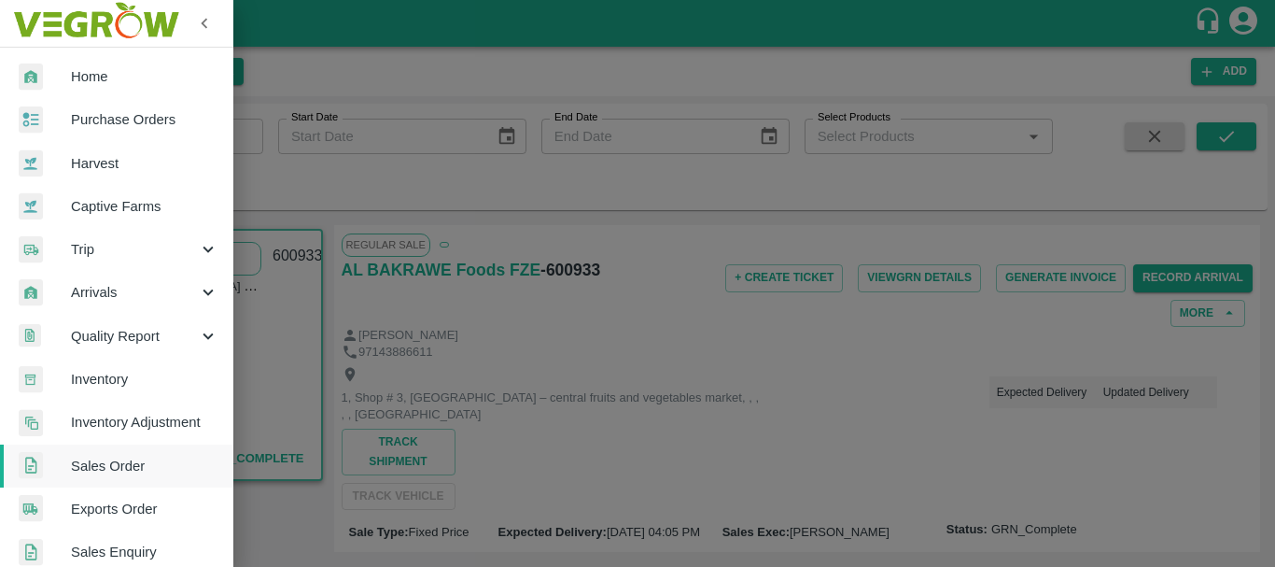
scroll to position [178, 0]
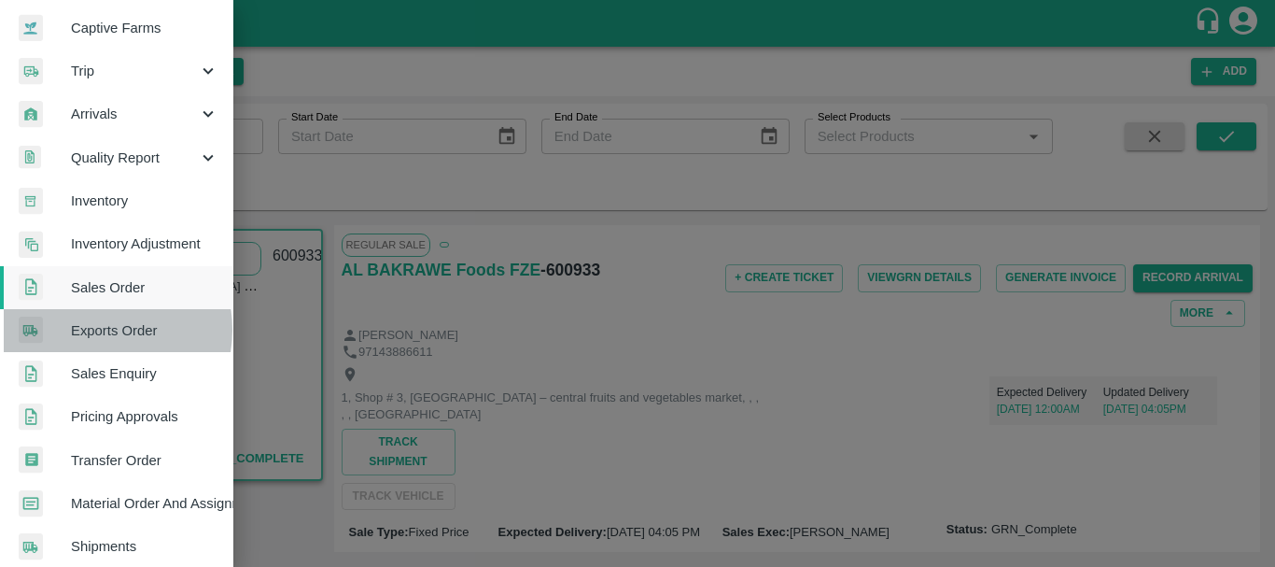
click at [91, 329] on span "Exports Order" at bounding box center [144, 330] width 147 height 21
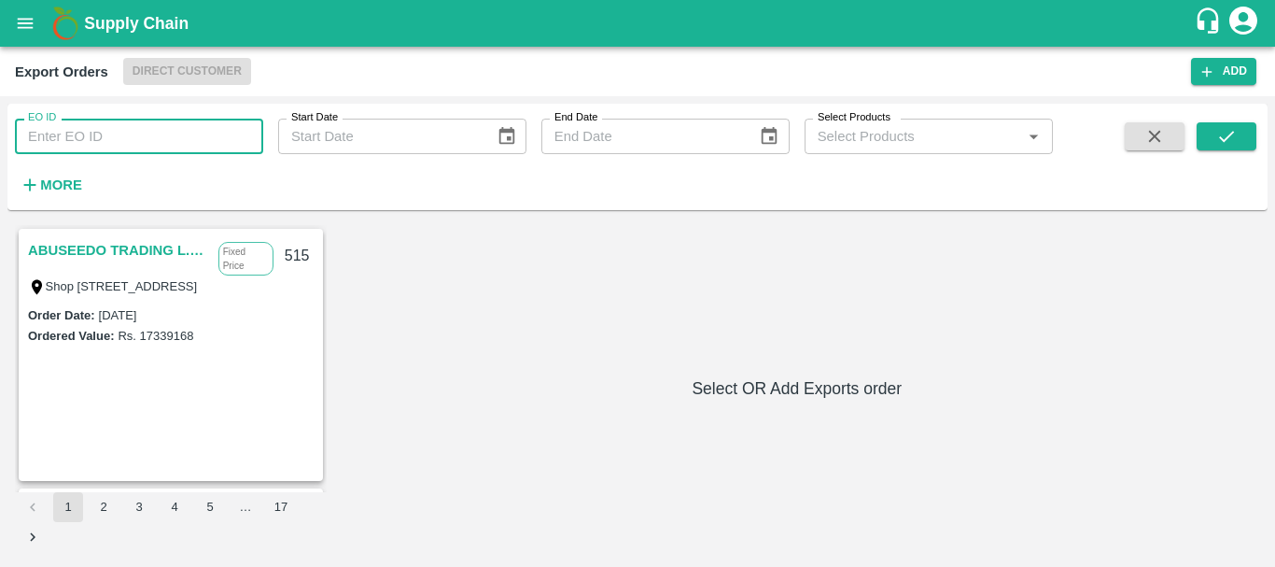
click at [144, 140] on input "EO ID" at bounding box center [139, 136] width 248 height 35
type input "488"
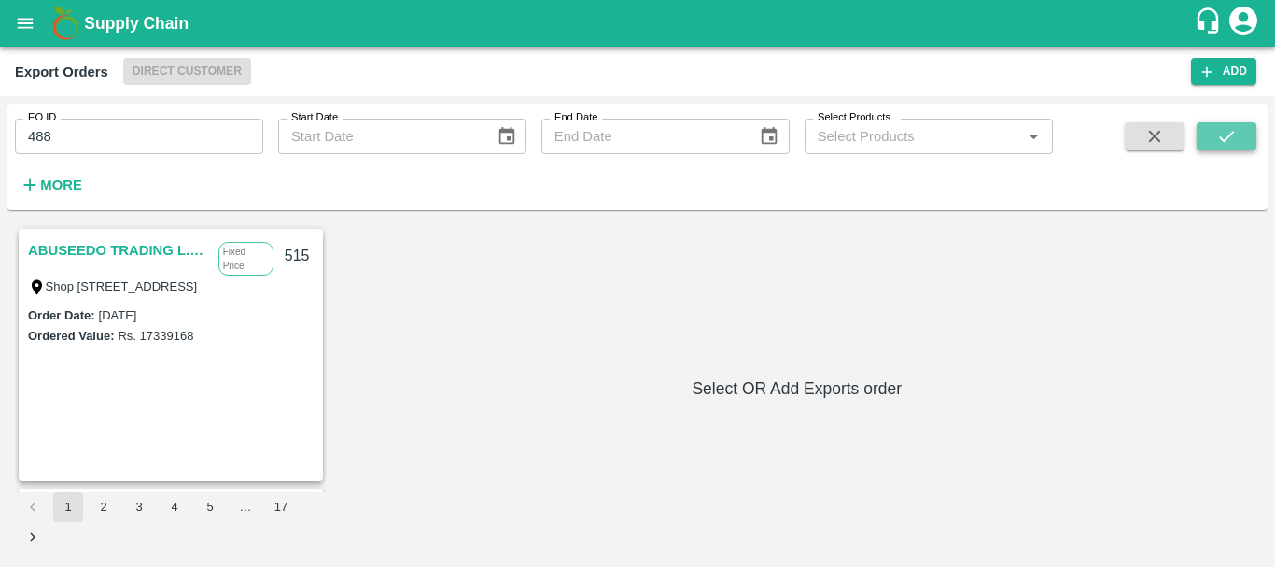
click at [1237, 134] on icon "submit" at bounding box center [1226, 136] width 21 height 21
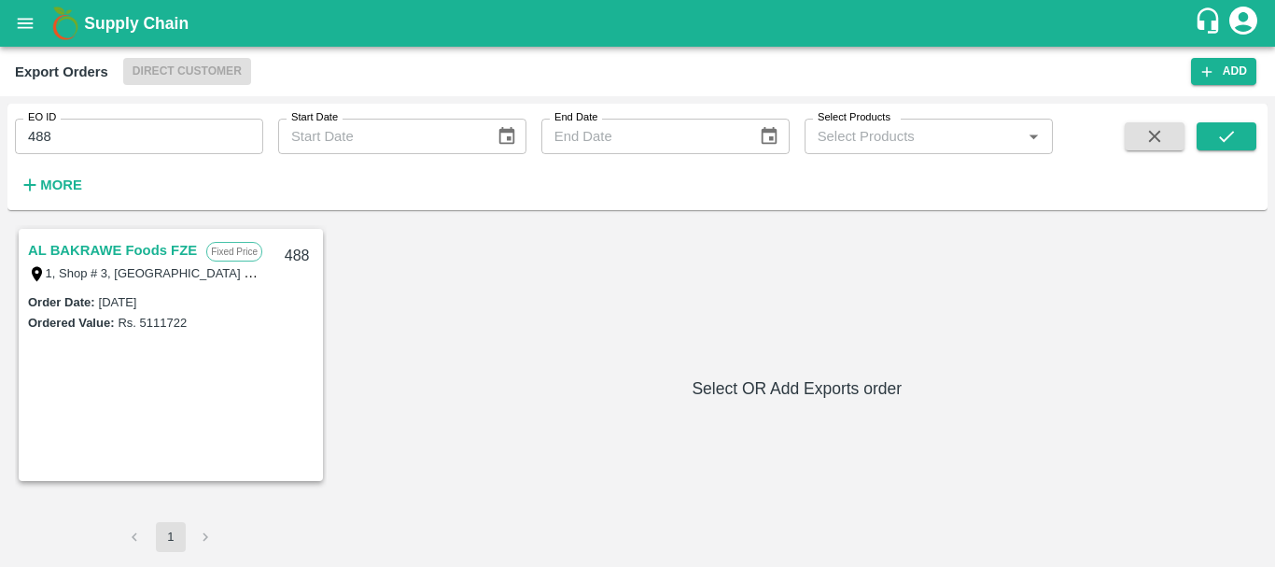
click at [124, 251] on link "AL BAKRAWE Foods FZE" at bounding box center [112, 250] width 169 height 24
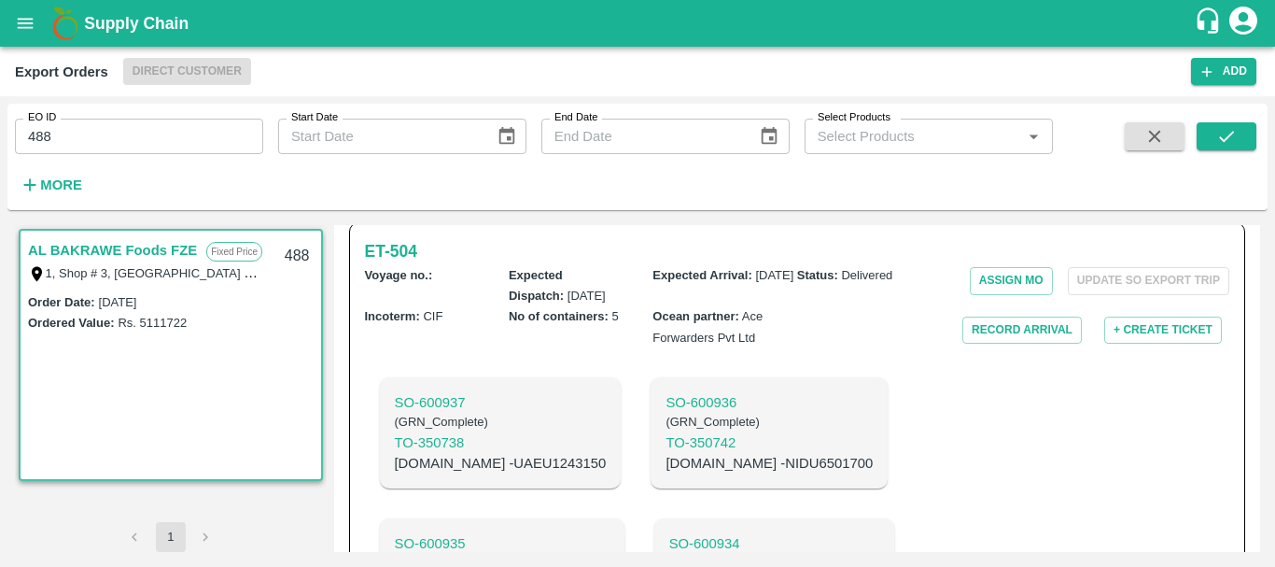
scroll to position [543, 0]
click at [1006, 315] on button "Record Arrival" at bounding box center [1021, 328] width 119 height 27
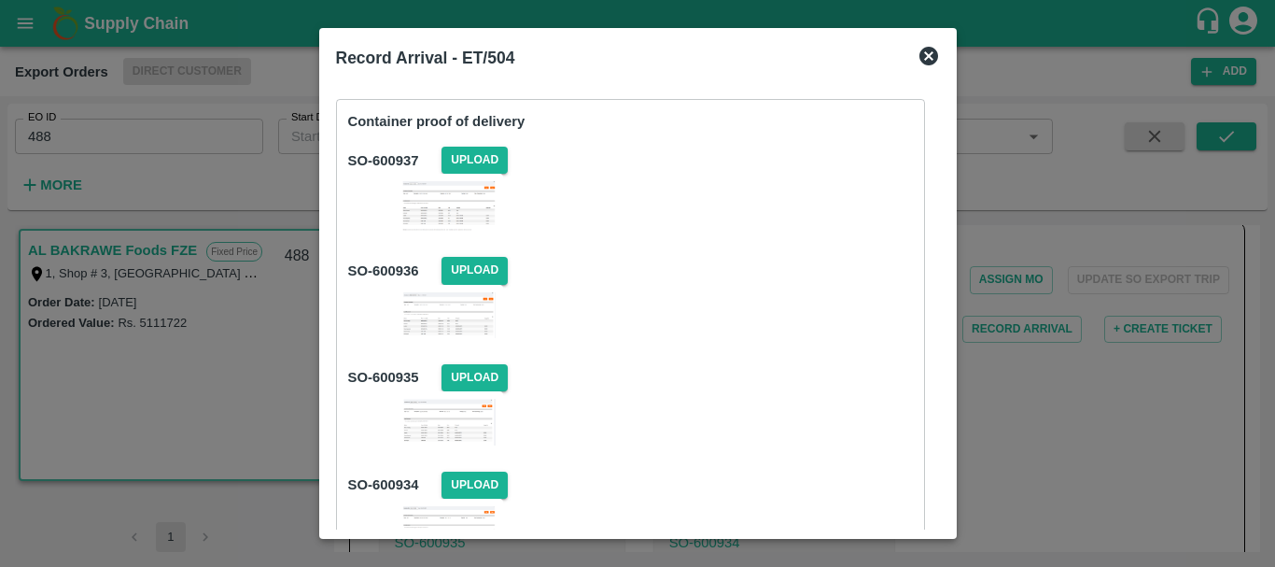
scroll to position [348, 0]
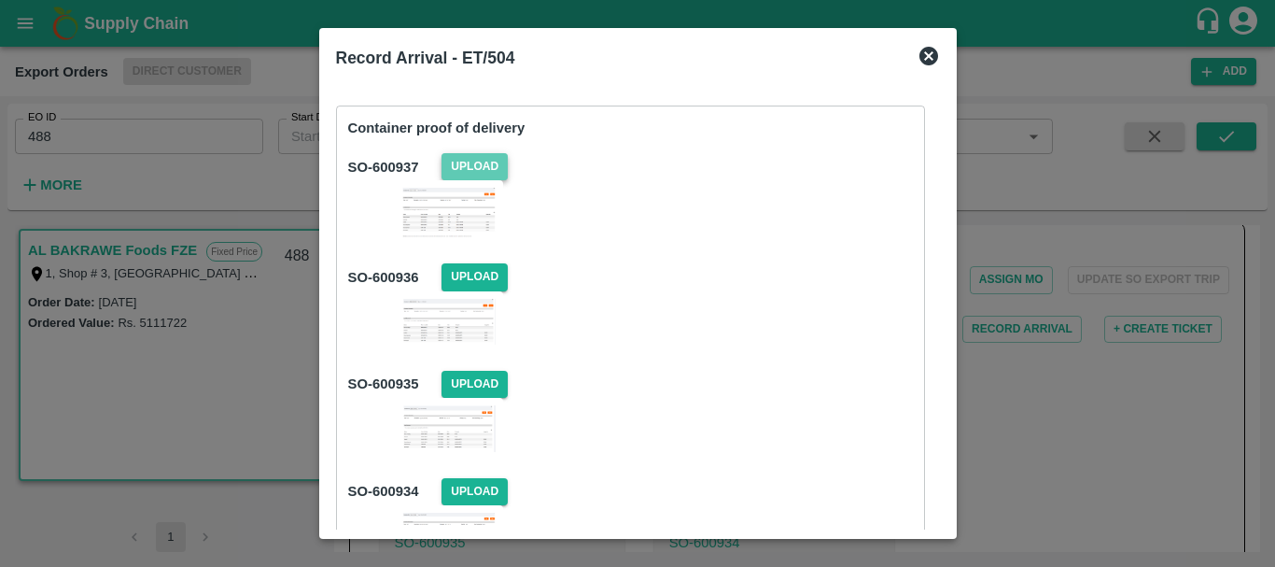
click at [477, 166] on span "Upload" at bounding box center [475, 166] width 66 height 27
click at [0, 0] on input "Upload" at bounding box center [0, 0] width 0 height 0
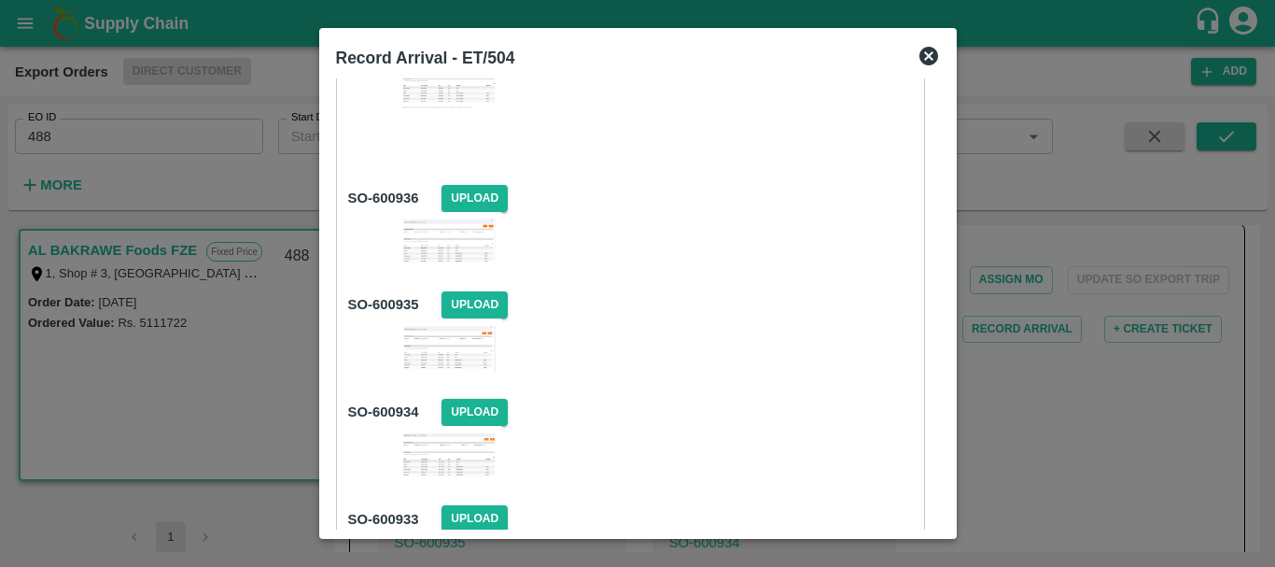
scroll to position [478, 0]
click at [459, 193] on span "Upload" at bounding box center [475, 197] width 66 height 27
click at [0, 0] on input "Upload" at bounding box center [0, 0] width 0 height 0
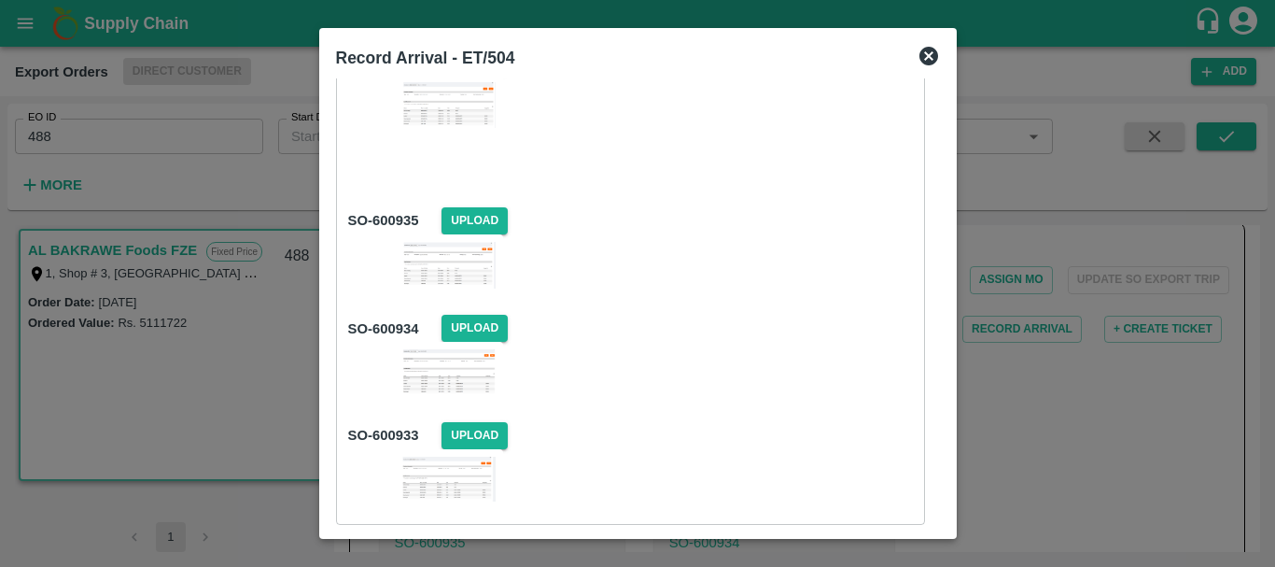
scroll to position [617, 0]
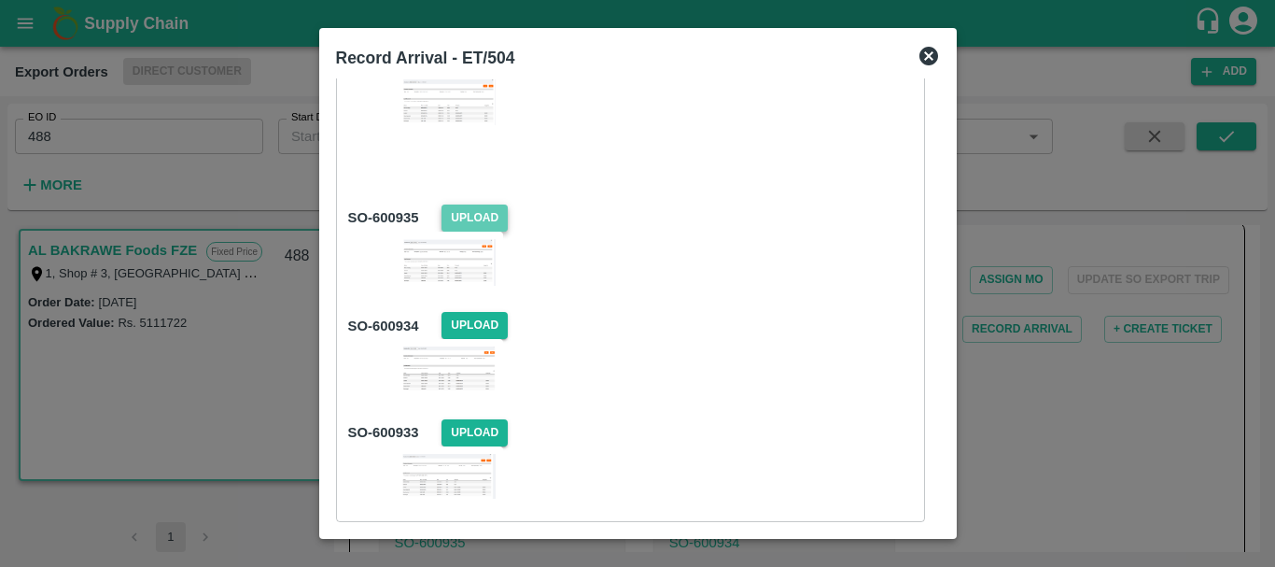
click at [455, 222] on span "Upload" at bounding box center [475, 217] width 66 height 27
click at [0, 0] on input "Upload" at bounding box center [0, 0] width 0 height 0
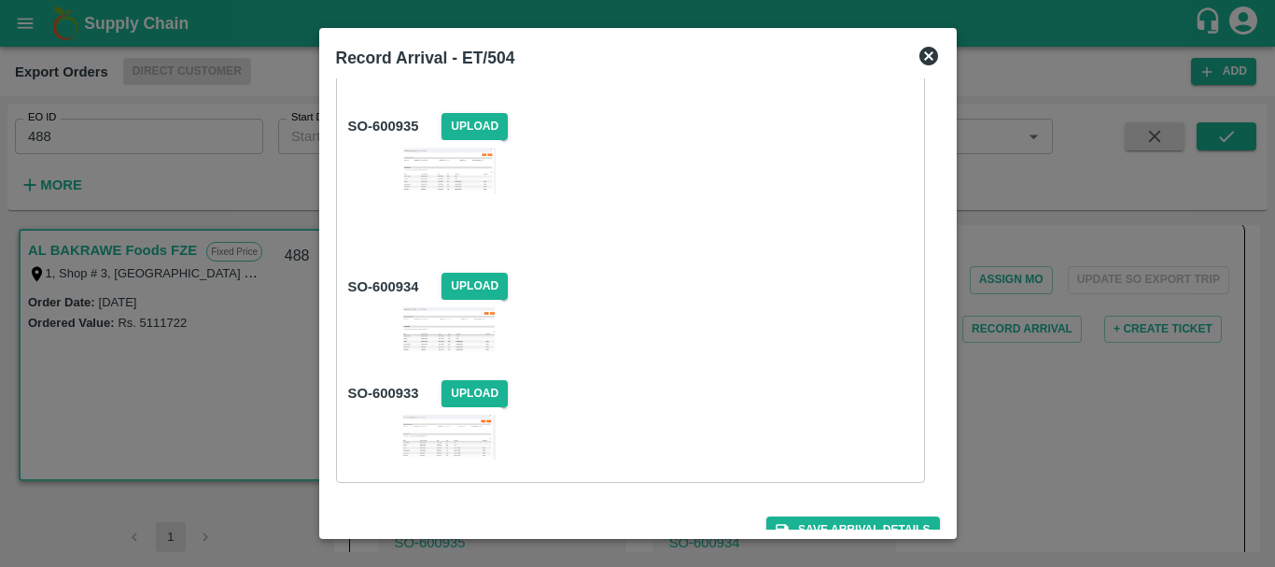
scroll to position [709, 0]
click at [489, 275] on span "Upload" at bounding box center [475, 285] width 66 height 27
click at [0, 0] on input "Upload" at bounding box center [0, 0] width 0 height 0
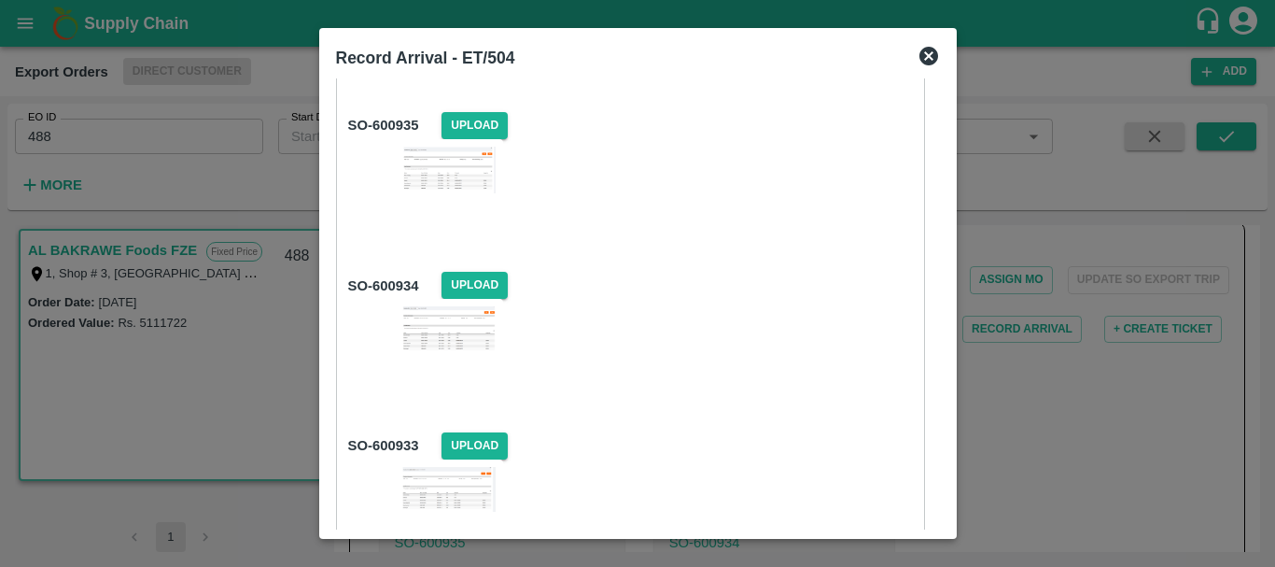
scroll to position [783, 0]
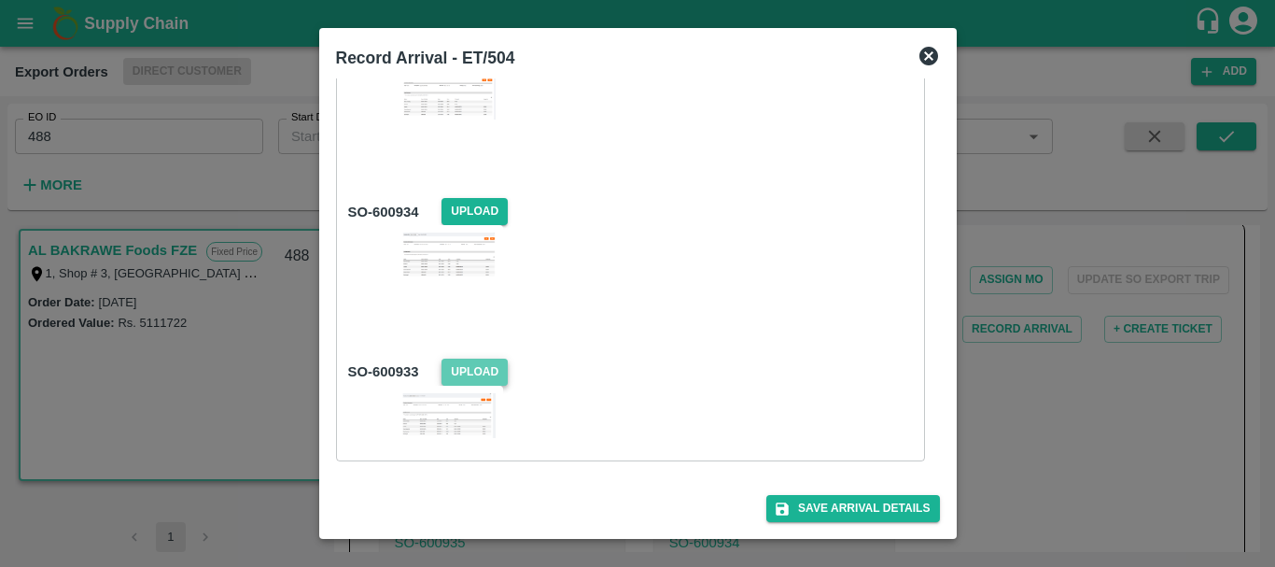
click at [488, 370] on span "Upload" at bounding box center [475, 371] width 66 height 27
click at [0, 0] on input "Upload" at bounding box center [0, 0] width 0 height 0
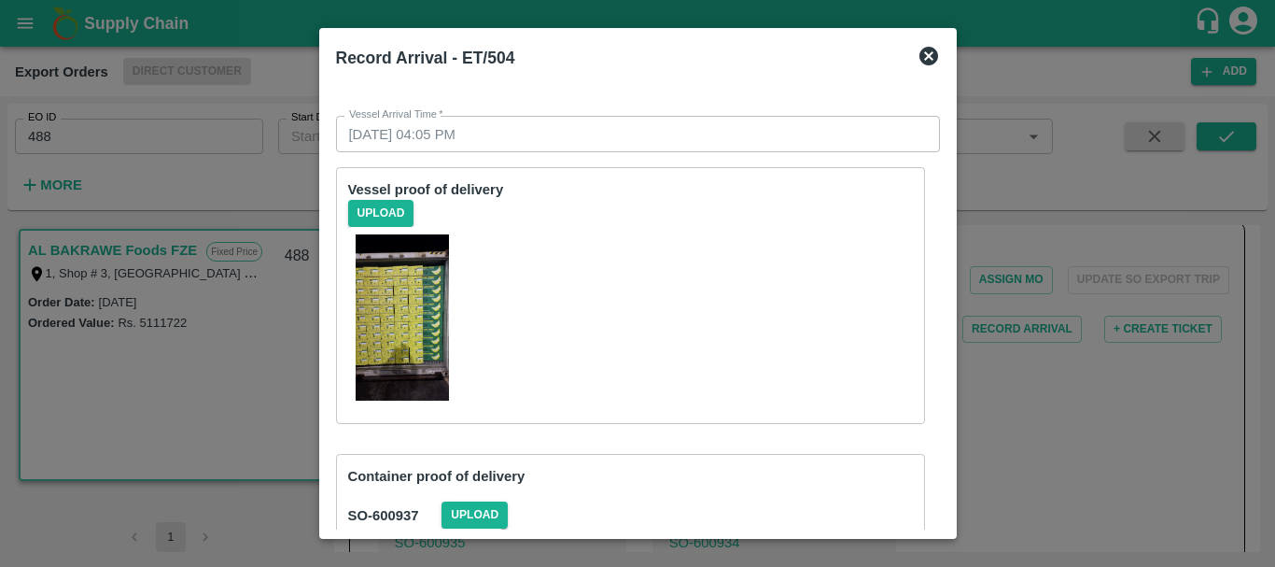
scroll to position [837, 0]
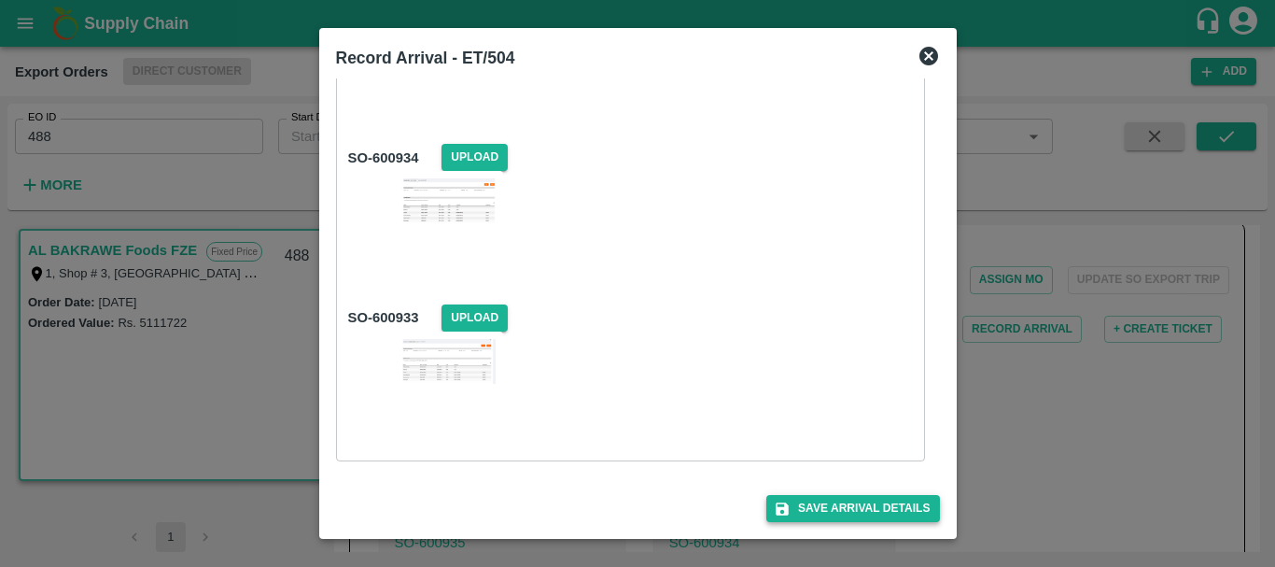
click at [811, 505] on button "Save Arrival Details" at bounding box center [852, 508] width 173 height 27
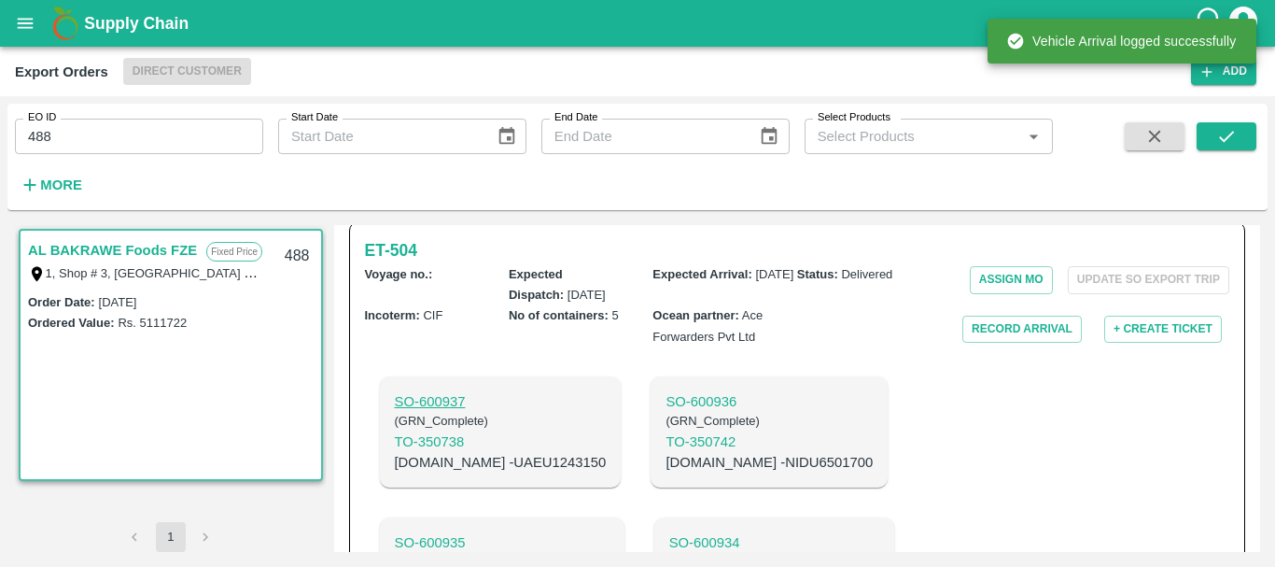
scroll to position [0, 0]
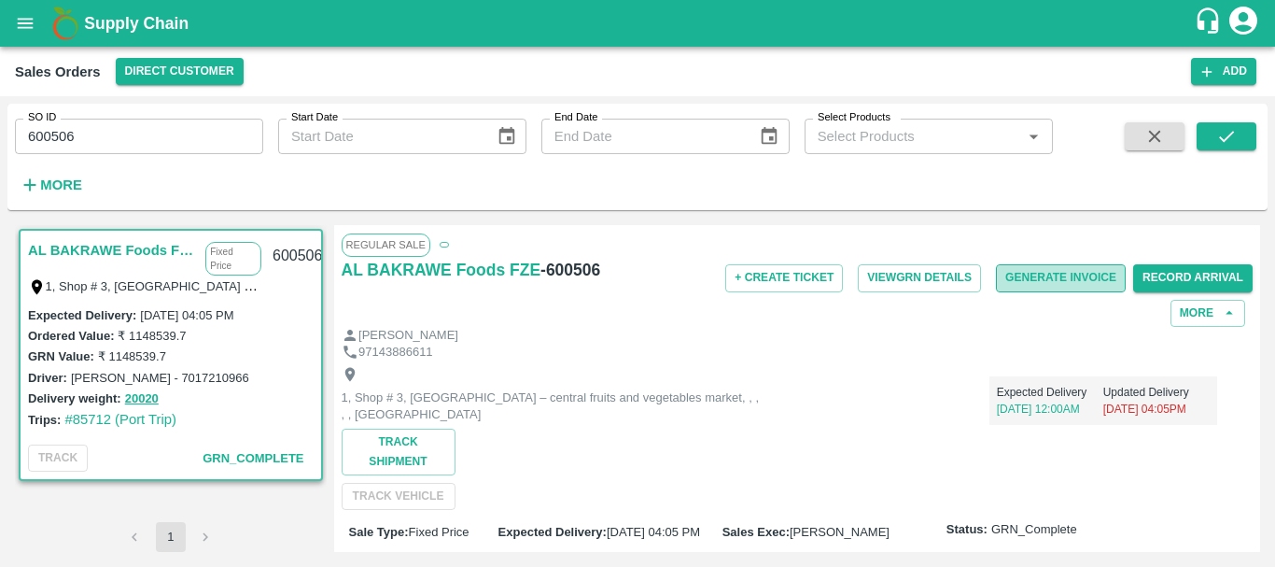
click at [1052, 275] on button "Generate Invoice" at bounding box center [1061, 277] width 130 height 27
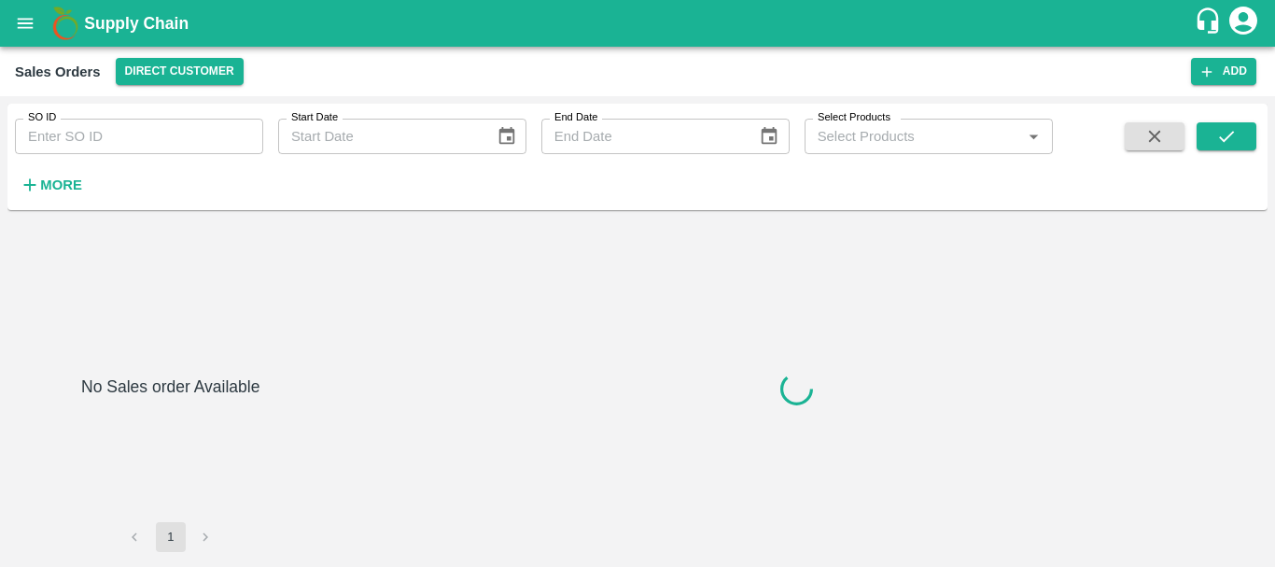
type input "600507"
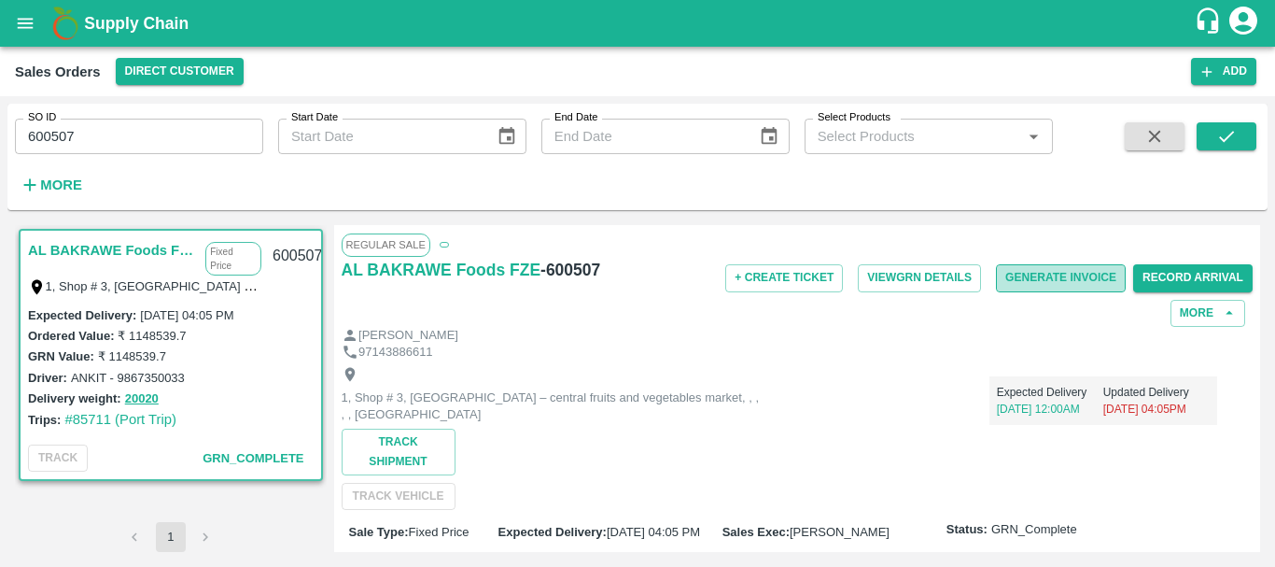
click at [1064, 271] on button "Generate Invoice" at bounding box center [1061, 277] width 130 height 27
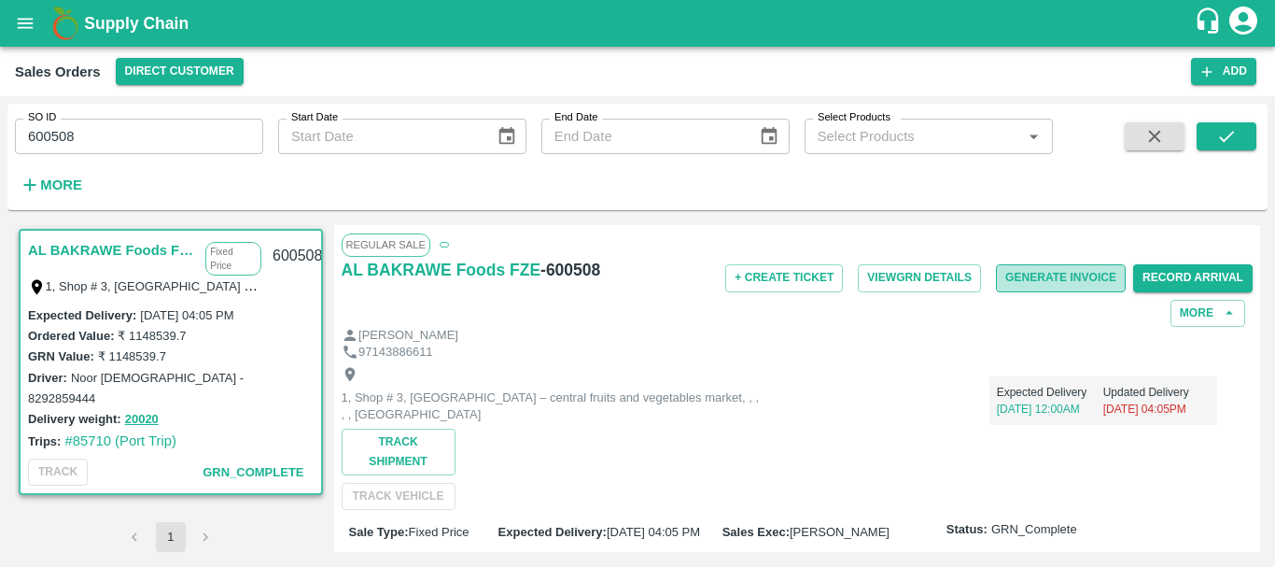
click at [1028, 274] on button "Generate Invoice" at bounding box center [1061, 277] width 130 height 27
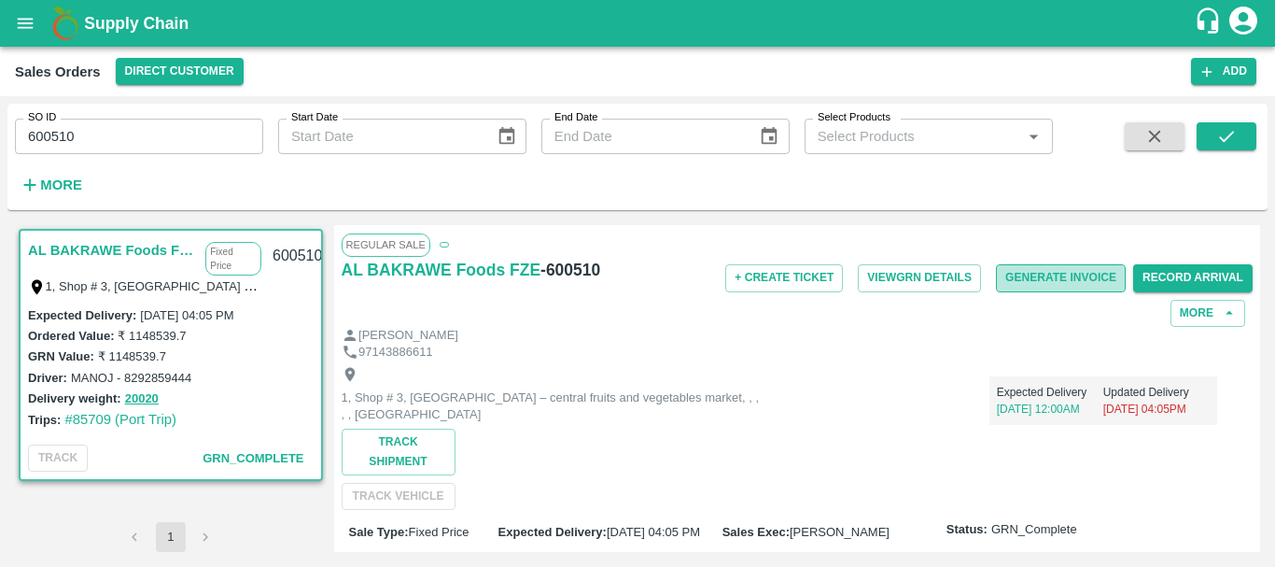
click at [1056, 275] on button "Generate Invoice" at bounding box center [1061, 277] width 130 height 27
click at [1041, 276] on button "Generate Invoice" at bounding box center [1061, 277] width 130 height 27
click at [1053, 277] on button "Generate Invoice" at bounding box center [1061, 277] width 130 height 27
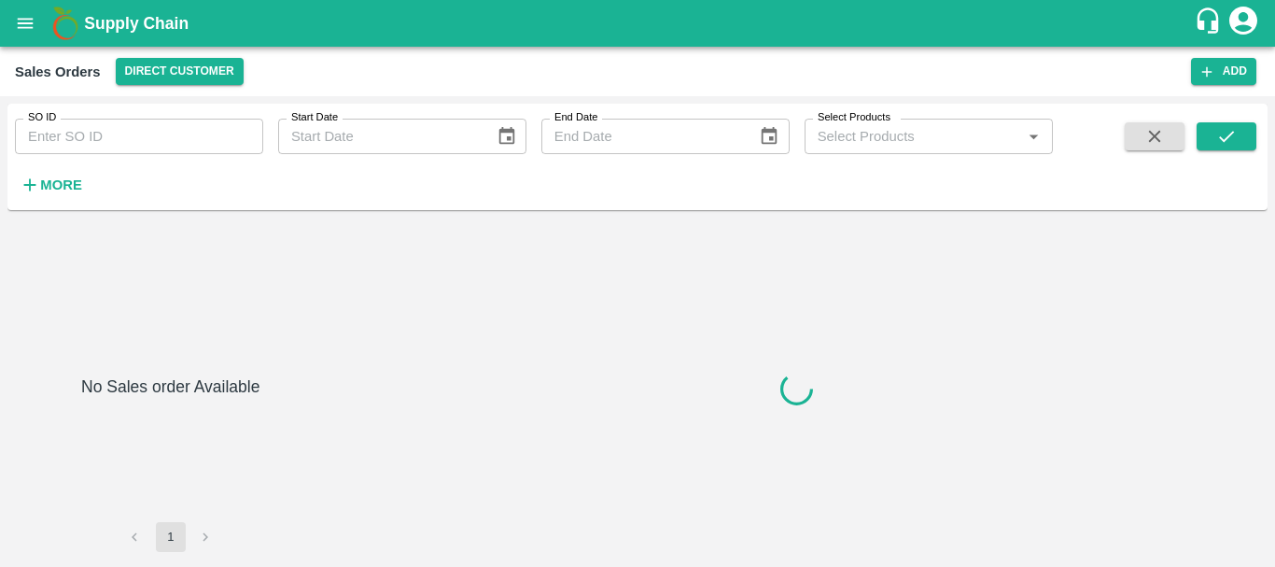
type input "600513"
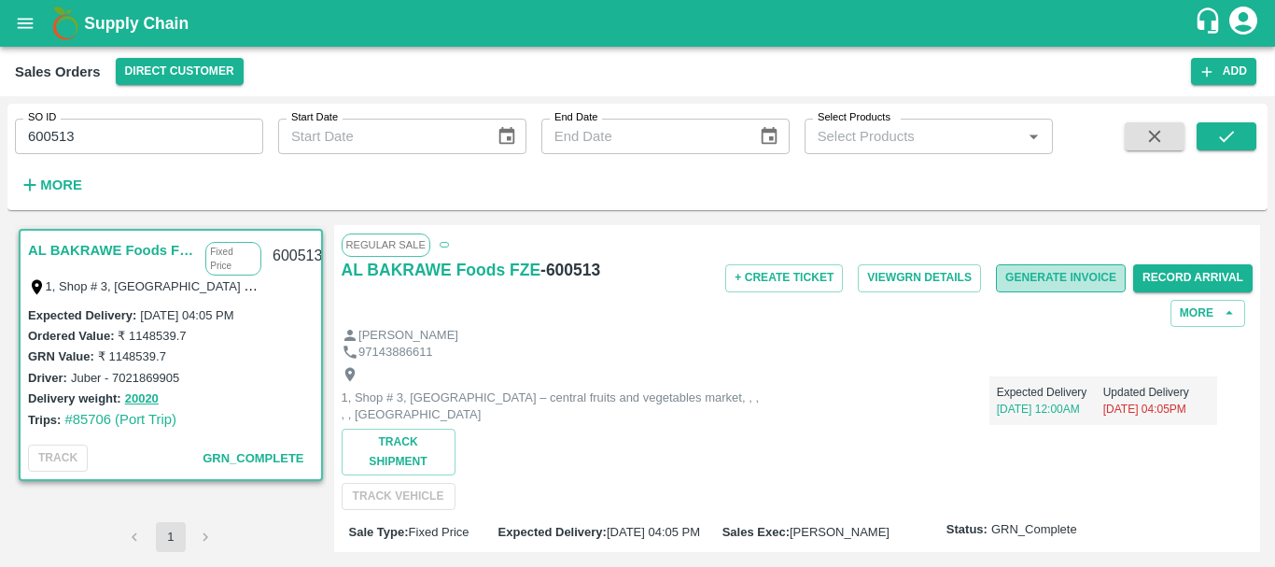
click at [1061, 277] on button "Generate Invoice" at bounding box center [1061, 277] width 130 height 27
click at [1035, 279] on button "Generate Invoice" at bounding box center [1061, 277] width 130 height 27
click at [1086, 275] on button "Generate Invoice" at bounding box center [1061, 277] width 130 height 27
click at [1053, 280] on button "Generate Invoice" at bounding box center [1061, 277] width 130 height 27
click at [1075, 275] on button "Generate Invoice" at bounding box center [1061, 277] width 130 height 27
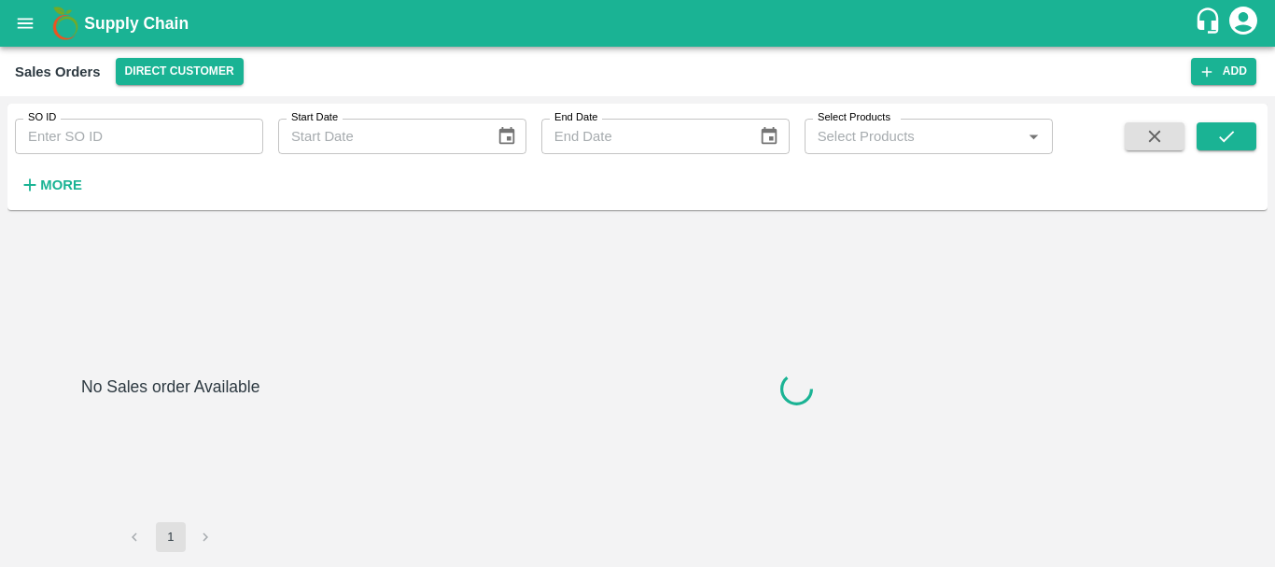
type input "600518"
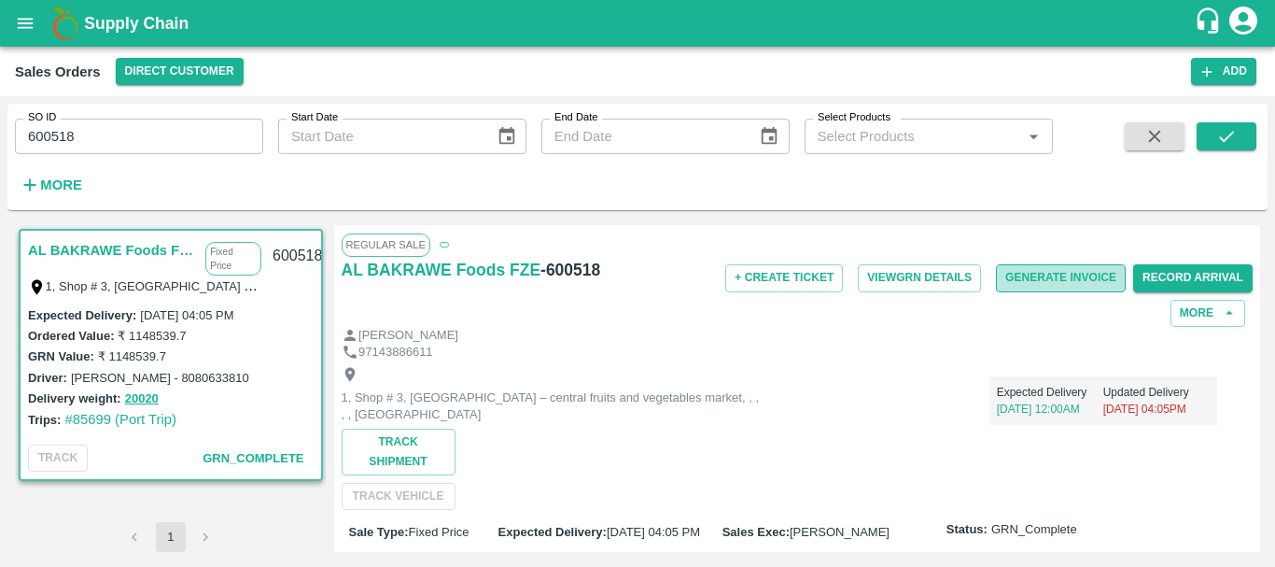
click at [1048, 275] on button "Generate Invoice" at bounding box center [1061, 277] width 130 height 27
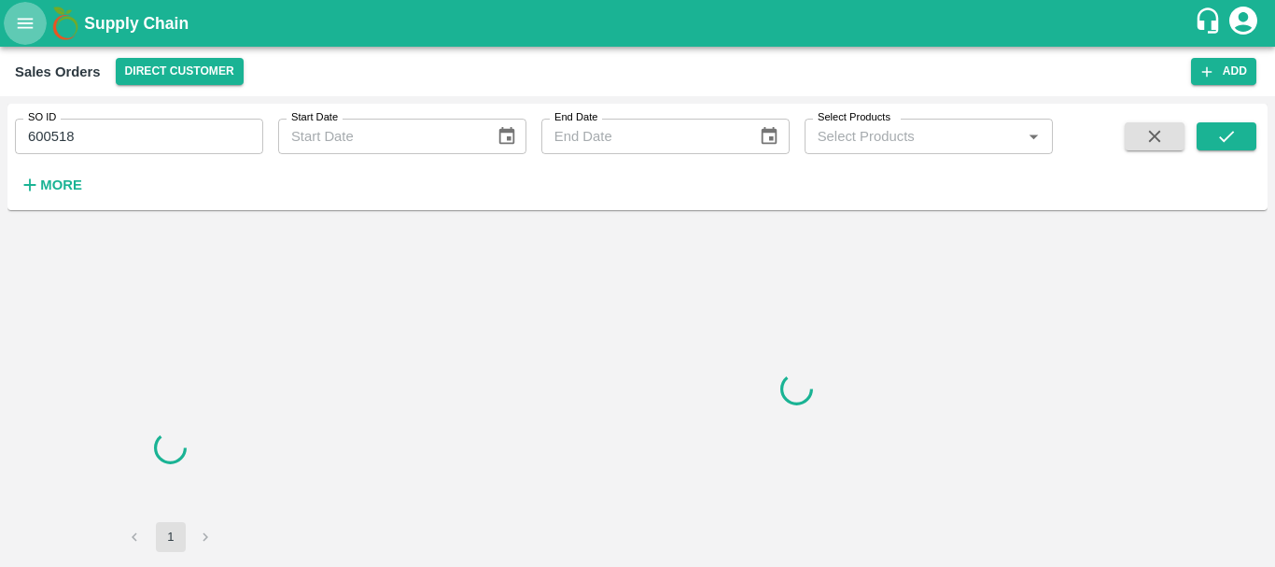
click at [20, 30] on icon "open drawer" at bounding box center [25, 23] width 21 height 21
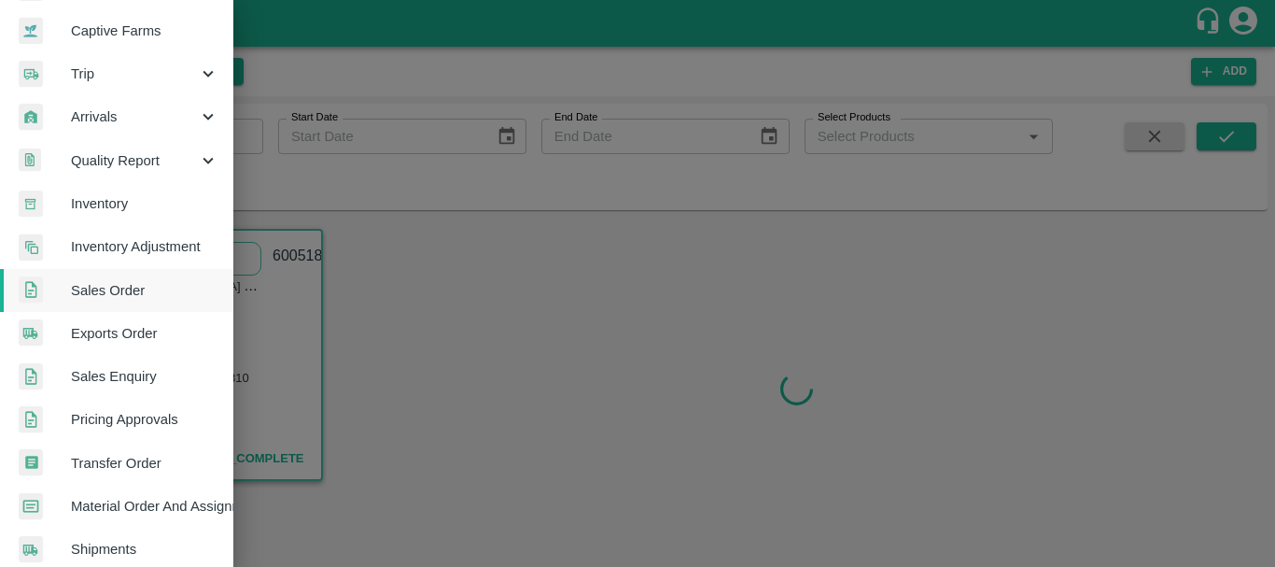
scroll to position [176, 0]
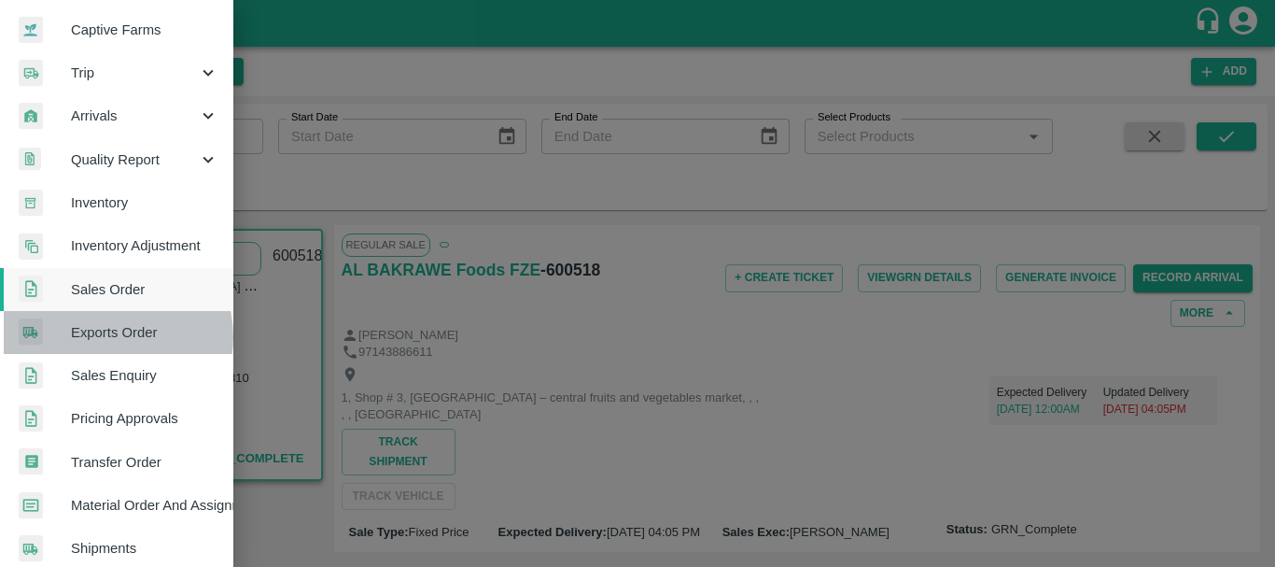
click at [99, 337] on span "Exports Order" at bounding box center [144, 332] width 147 height 21
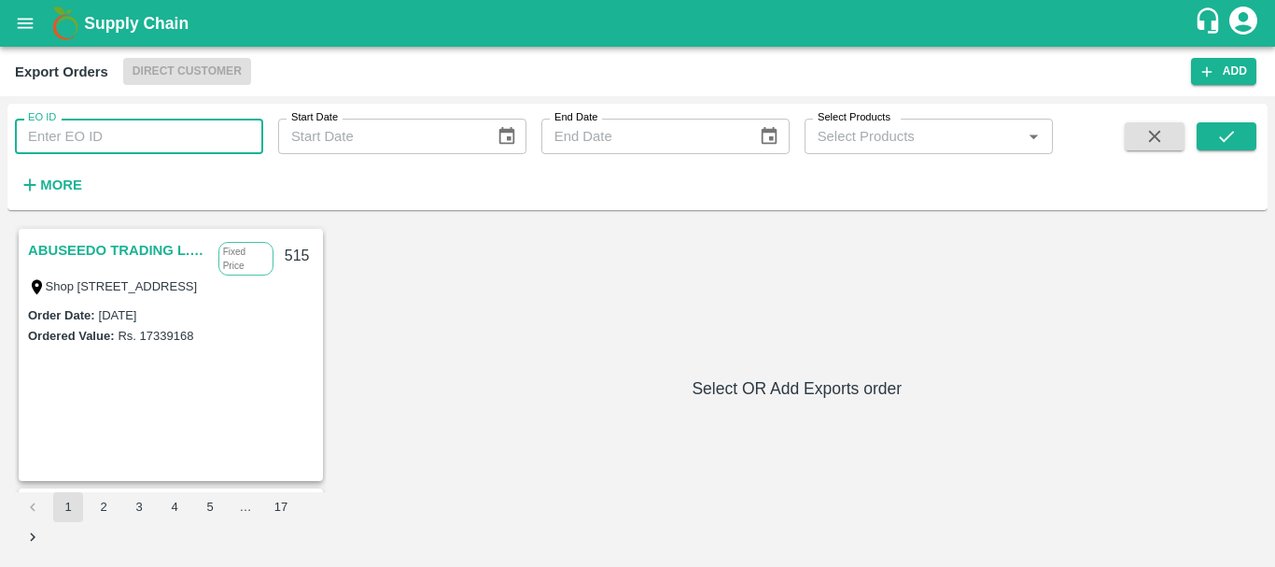
click at [93, 130] on input "EO ID" at bounding box center [139, 136] width 248 height 35
type input "484"
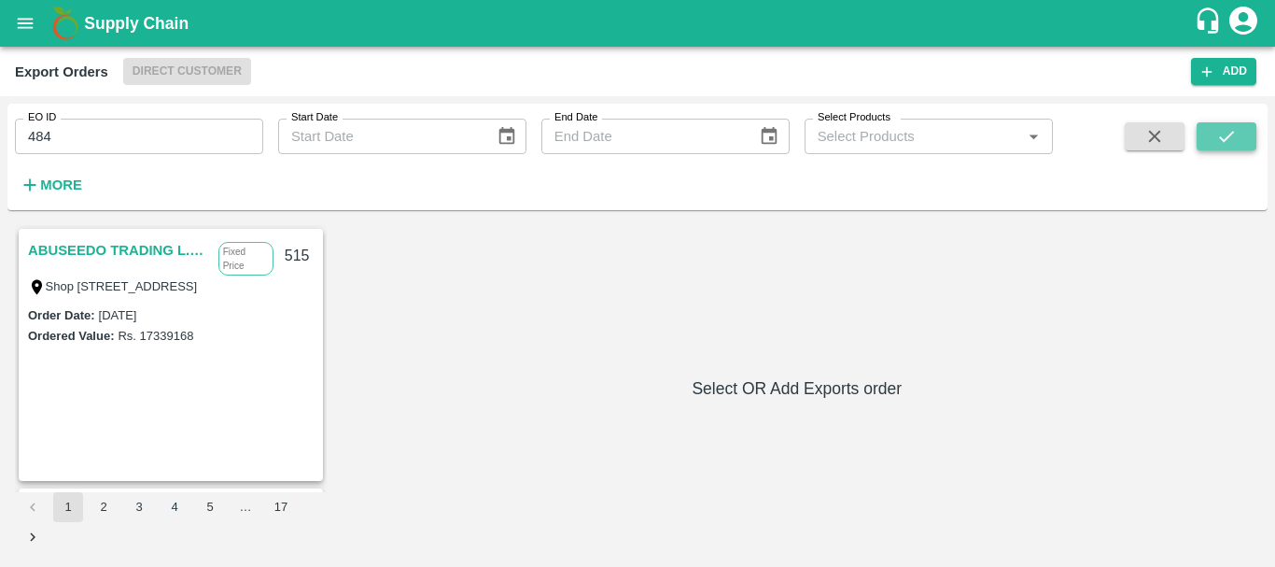
click at [1217, 141] on icon "submit" at bounding box center [1226, 136] width 21 height 21
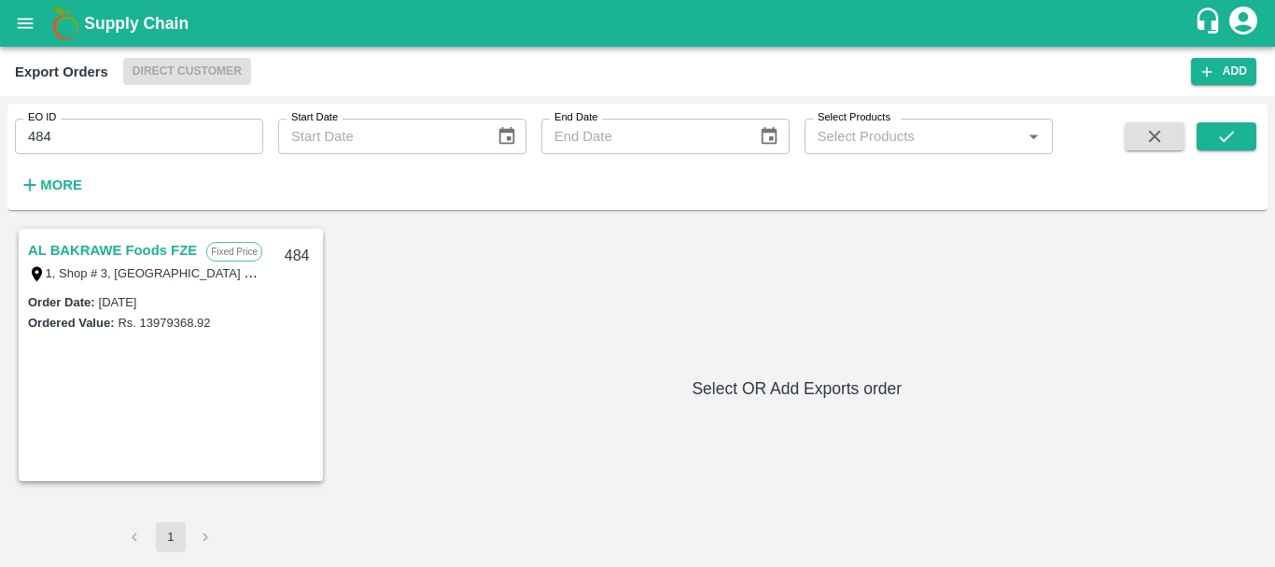
click at [68, 251] on link "AL BAKRAWE Foods FZE" at bounding box center [112, 250] width 169 height 24
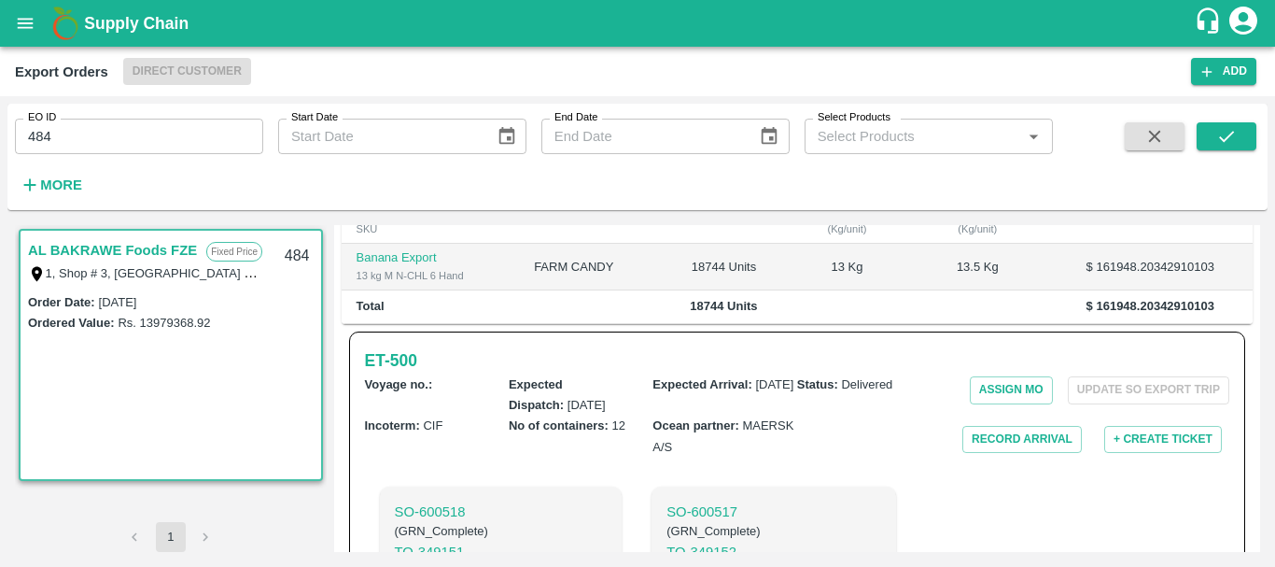
scroll to position [432, 0]
click at [1009, 427] on button "Record Arrival" at bounding box center [1021, 440] width 119 height 27
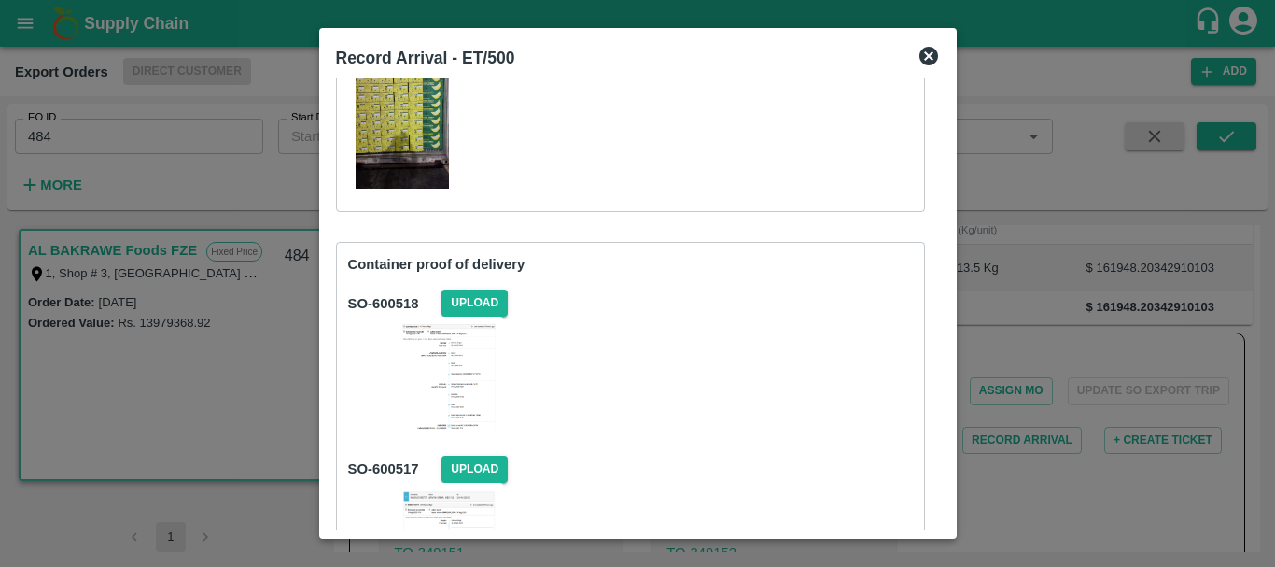
scroll to position [211, 0]
click at [489, 304] on span "Upload" at bounding box center [475, 303] width 66 height 27
click at [0, 0] on input "Upload" at bounding box center [0, 0] width 0 height 0
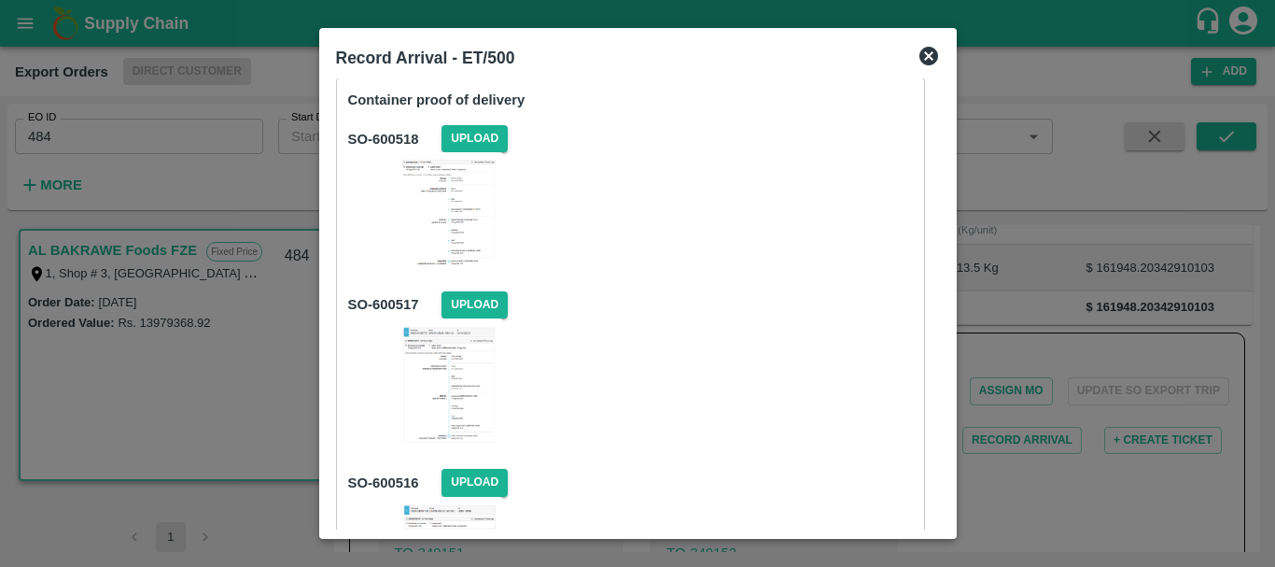
scroll to position [377, 0]
click at [479, 312] on span "Upload" at bounding box center [475, 303] width 66 height 27
click at [0, 0] on input "Upload" at bounding box center [0, 0] width 0 height 0
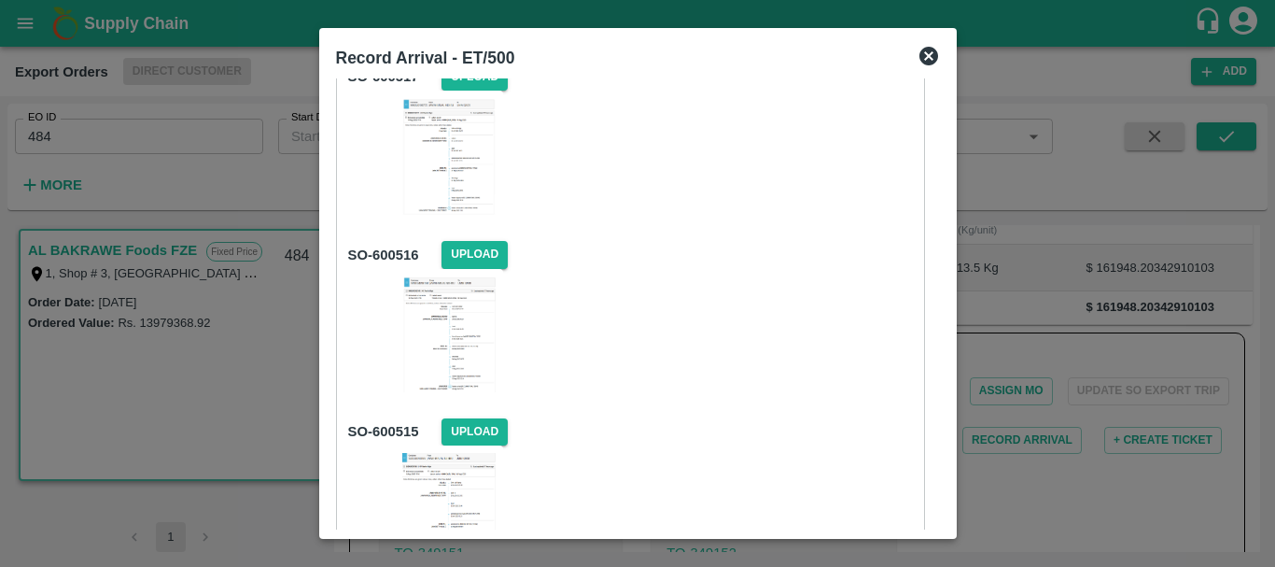
scroll to position [607, 0]
click at [464, 247] on span "Upload" at bounding box center [475, 251] width 66 height 27
click at [0, 0] on input "Upload" at bounding box center [0, 0] width 0 height 0
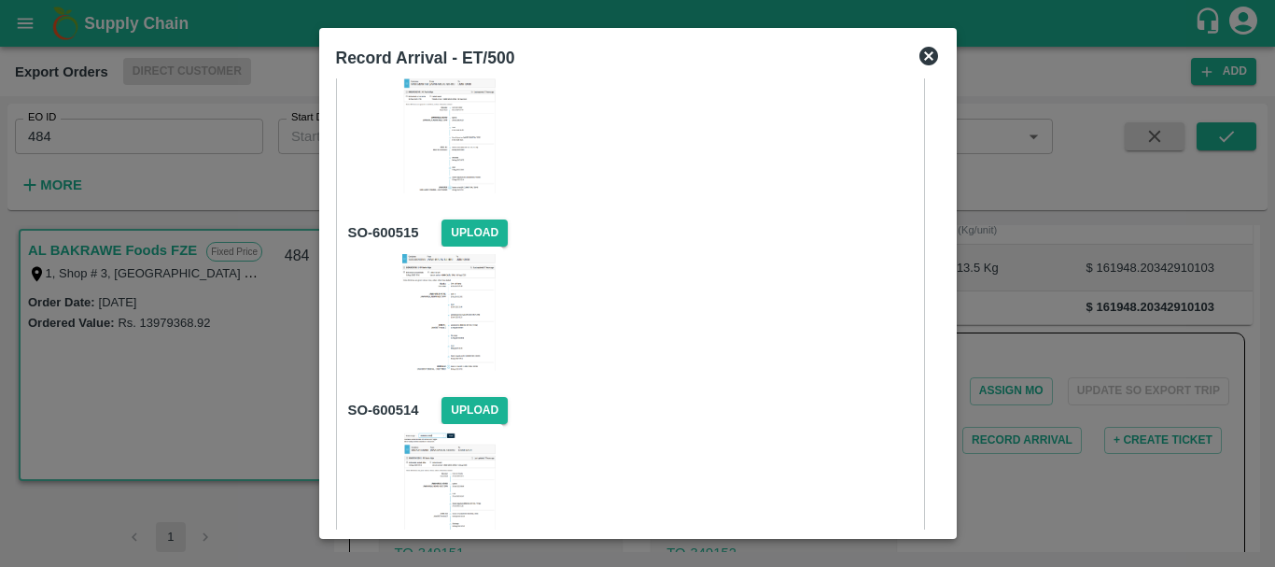
scroll to position [804, 0]
click at [467, 229] on span "Upload" at bounding box center [475, 231] width 66 height 27
click at [0, 0] on input "Upload" at bounding box center [0, 0] width 0 height 0
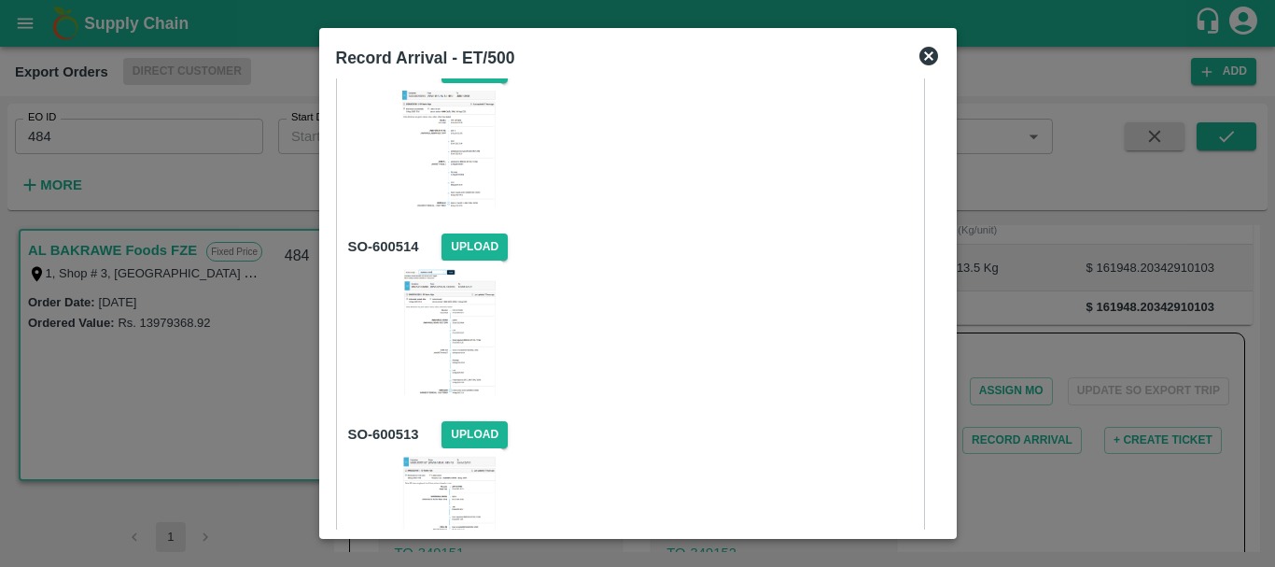
scroll to position [971, 0]
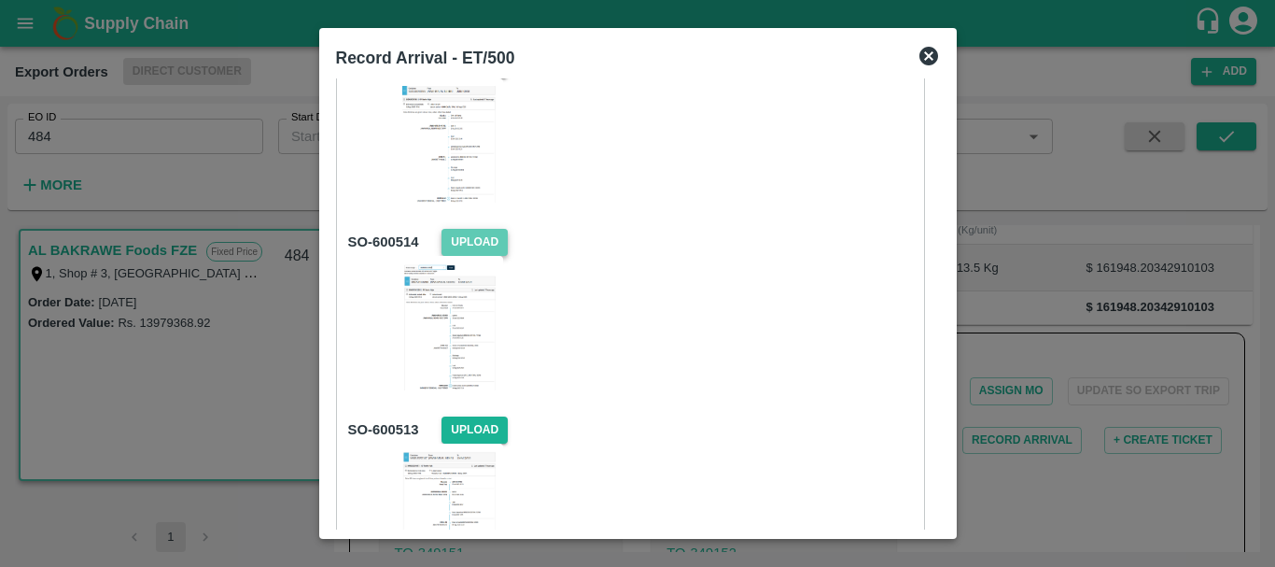
click at [464, 231] on span "Upload" at bounding box center [475, 242] width 66 height 27
click at [0, 0] on input "Upload" at bounding box center [0, 0] width 0 height 0
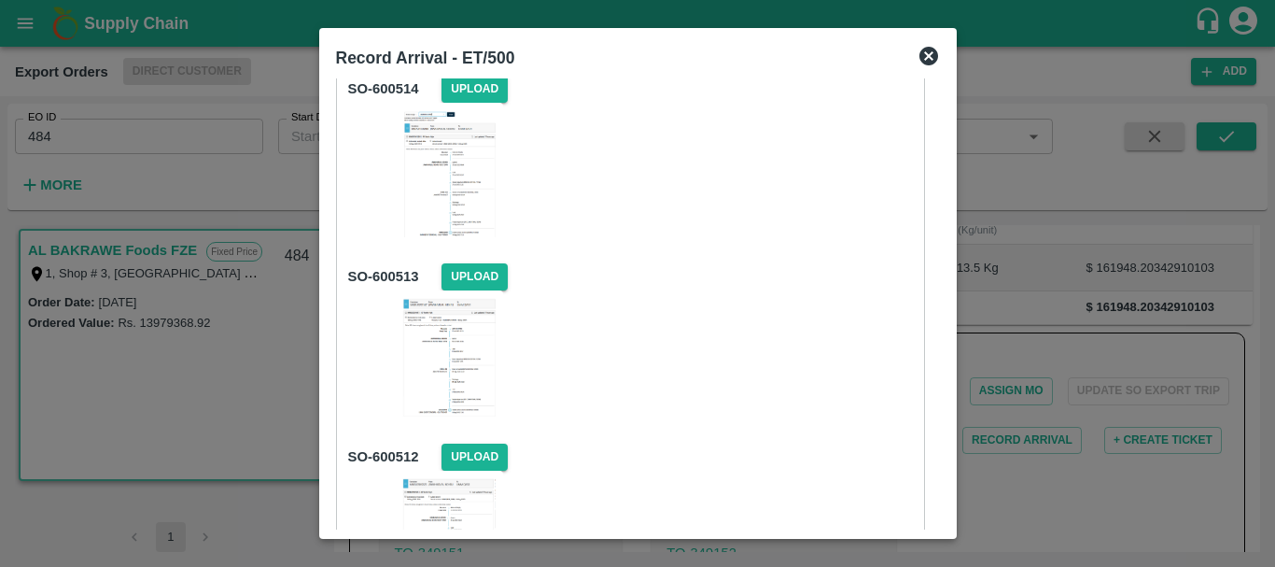
scroll to position [1126, 0]
click at [470, 266] on span "Upload" at bounding box center [475, 274] width 66 height 27
click at [0, 0] on input "Upload" at bounding box center [0, 0] width 0 height 0
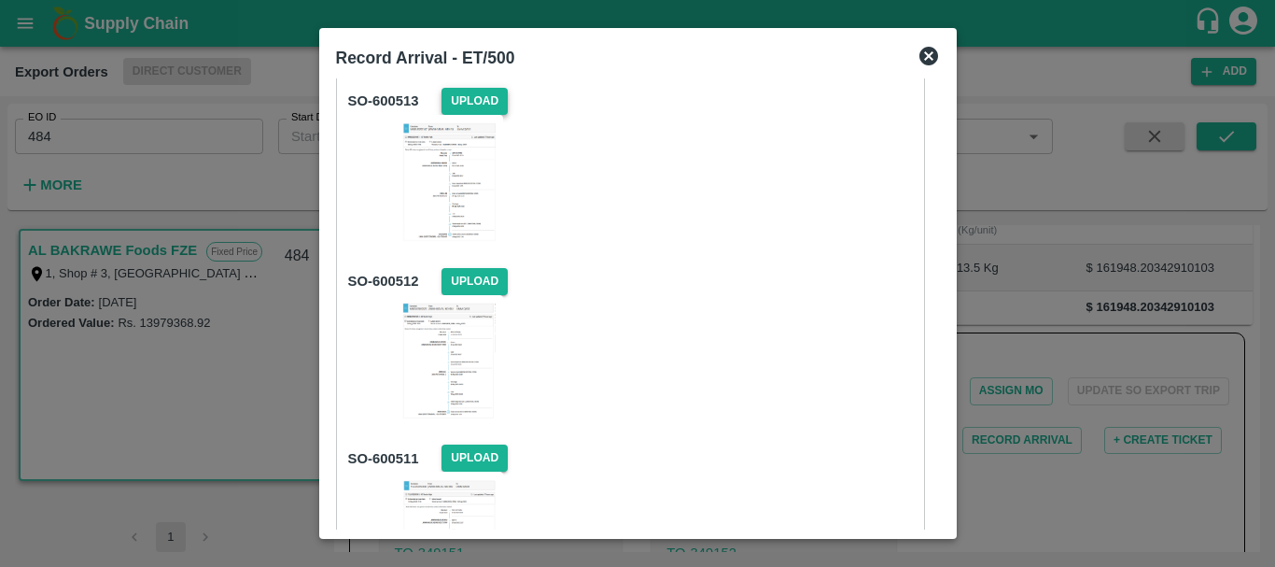
scroll to position [1300, 0]
click at [474, 284] on span "Upload" at bounding box center [475, 280] width 66 height 27
click at [0, 0] on input "Upload" at bounding box center [0, 0] width 0 height 0
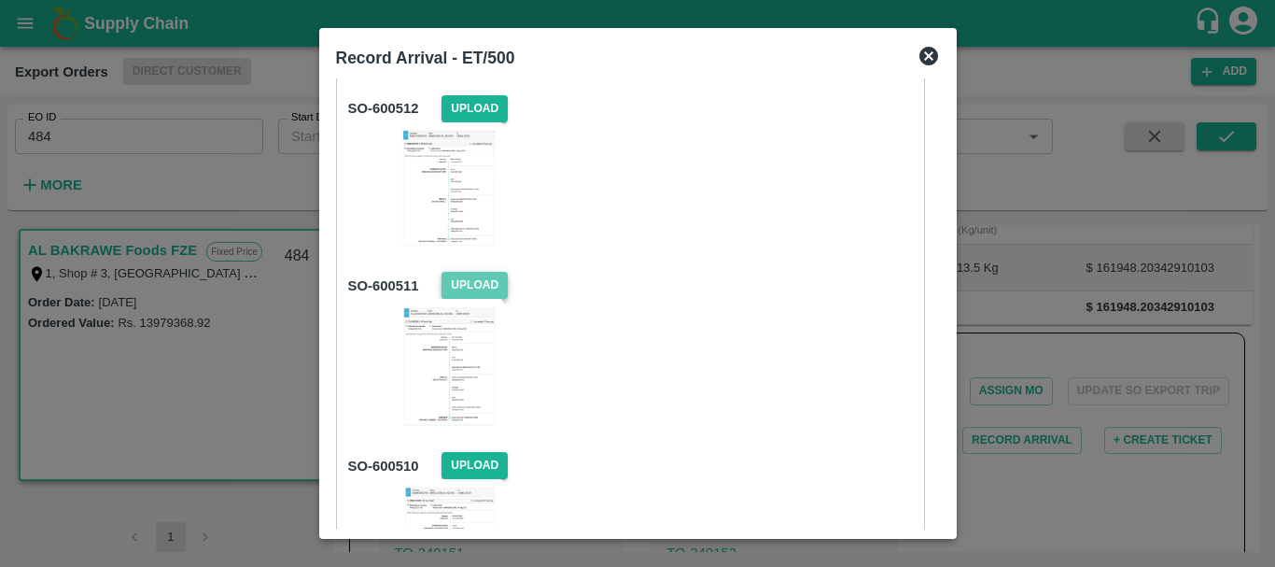
click at [481, 289] on span "Upload" at bounding box center [475, 285] width 66 height 27
click at [0, 0] on input "Upload" at bounding box center [0, 0] width 0 height 0
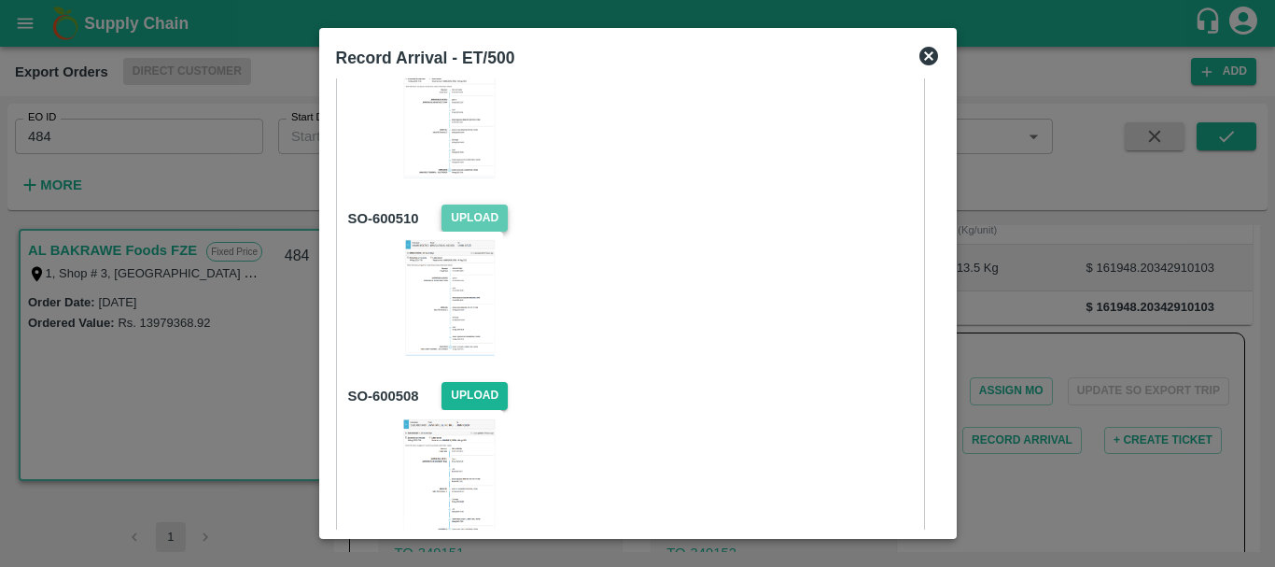
click at [479, 208] on span "Upload" at bounding box center [475, 217] width 66 height 27
click at [0, 0] on input "Upload" at bounding box center [0, 0] width 0 height 0
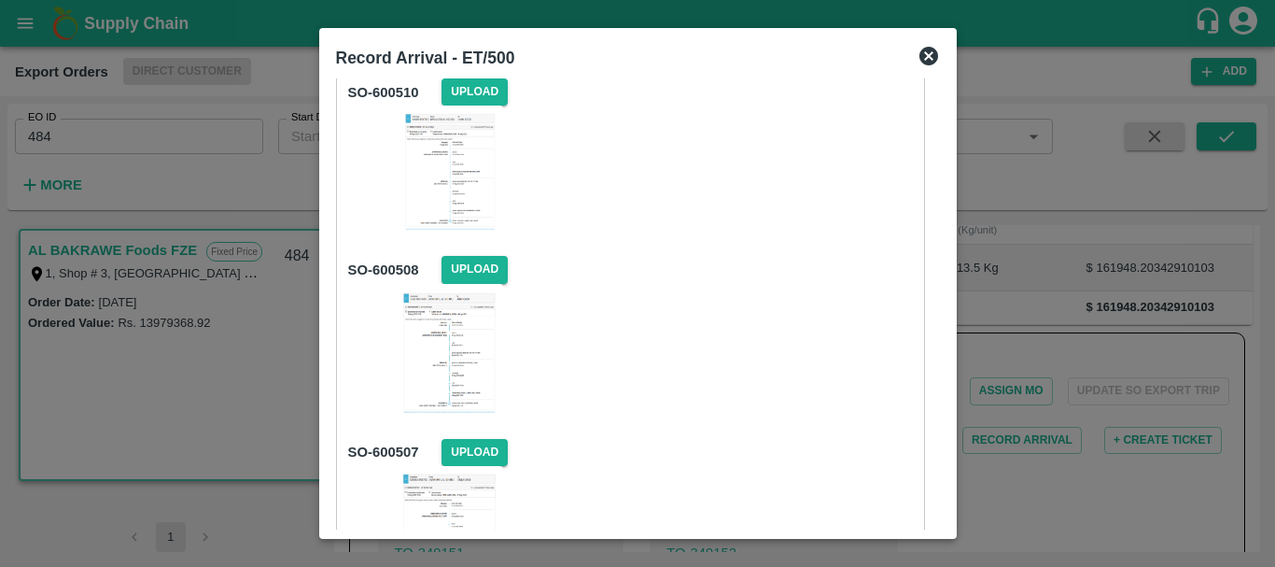
scroll to position [1849, 0]
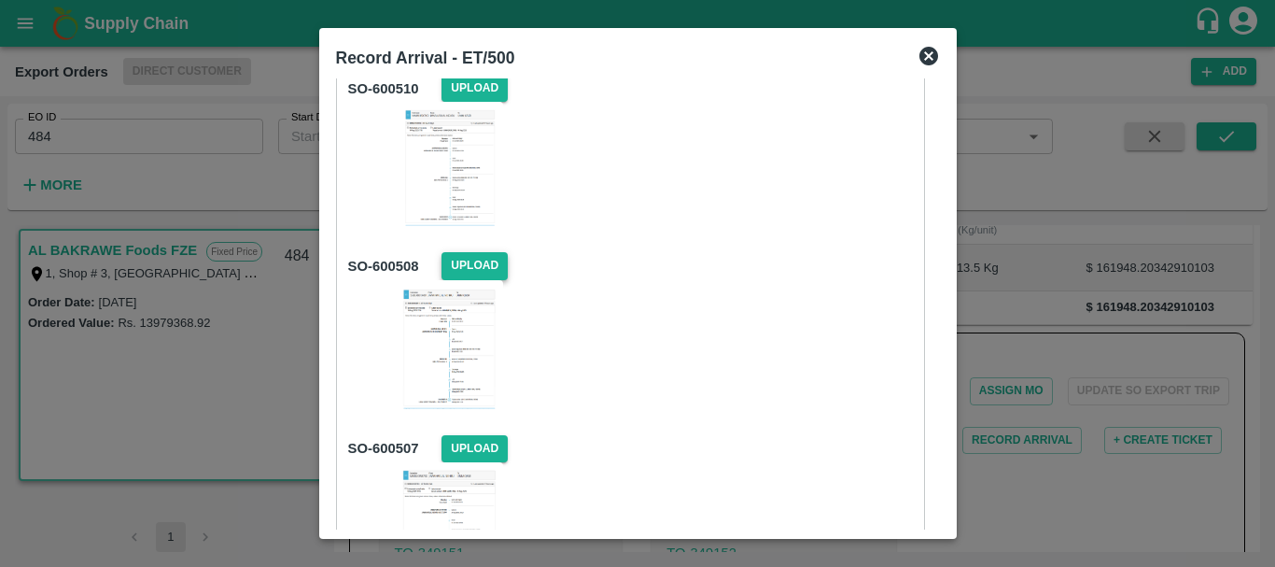
click at [468, 267] on span "Upload" at bounding box center [475, 265] width 66 height 27
click at [0, 0] on input "Upload" at bounding box center [0, 0] width 0 height 0
click at [462, 270] on span "Upload" at bounding box center [475, 269] width 66 height 27
click at [0, 0] on input "Upload" at bounding box center [0, 0] width 0 height 0
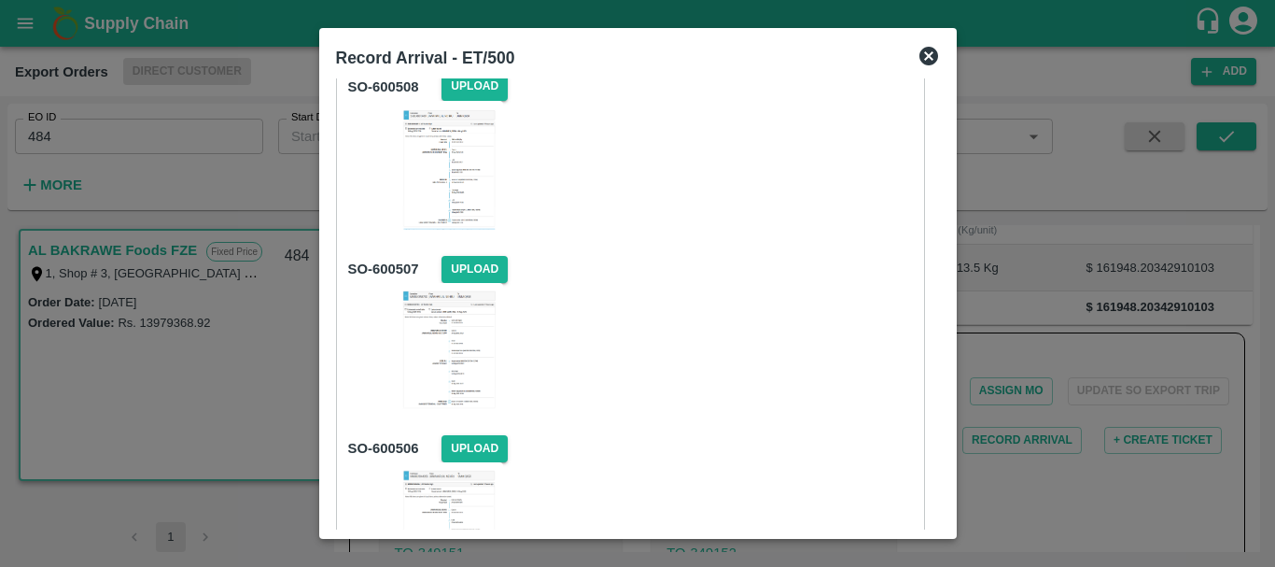
scroll to position [2177, 0]
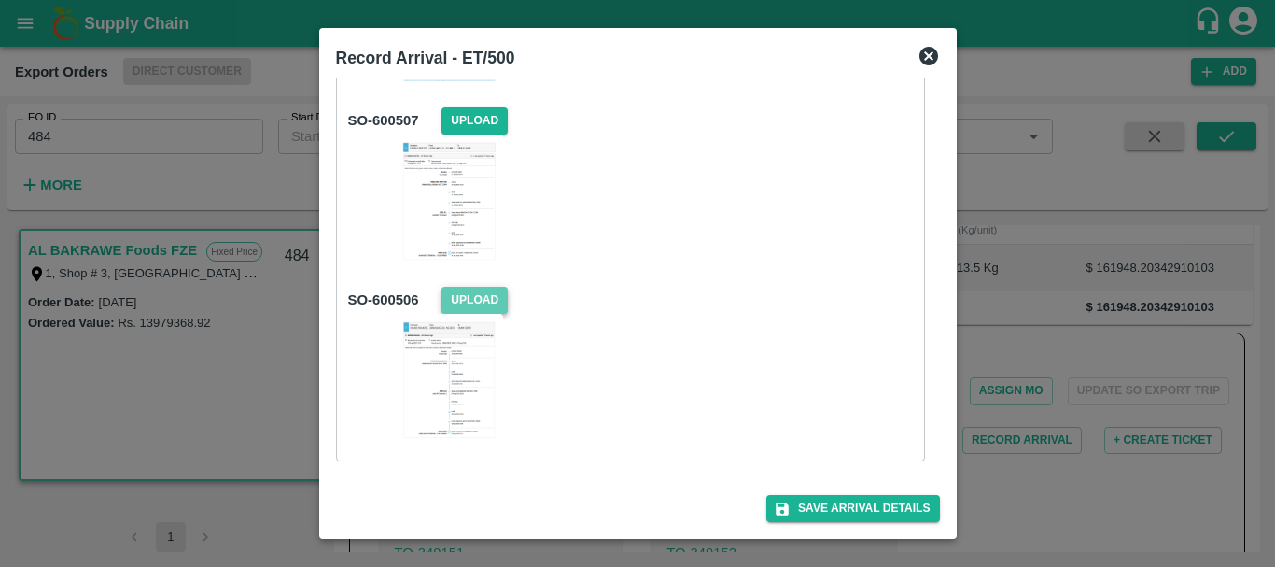
click at [484, 300] on span "Upload" at bounding box center [475, 300] width 66 height 27
click at [0, 0] on input "Upload" at bounding box center [0, 0] width 0 height 0
click at [856, 504] on button "Save Arrival Details" at bounding box center [852, 508] width 173 height 27
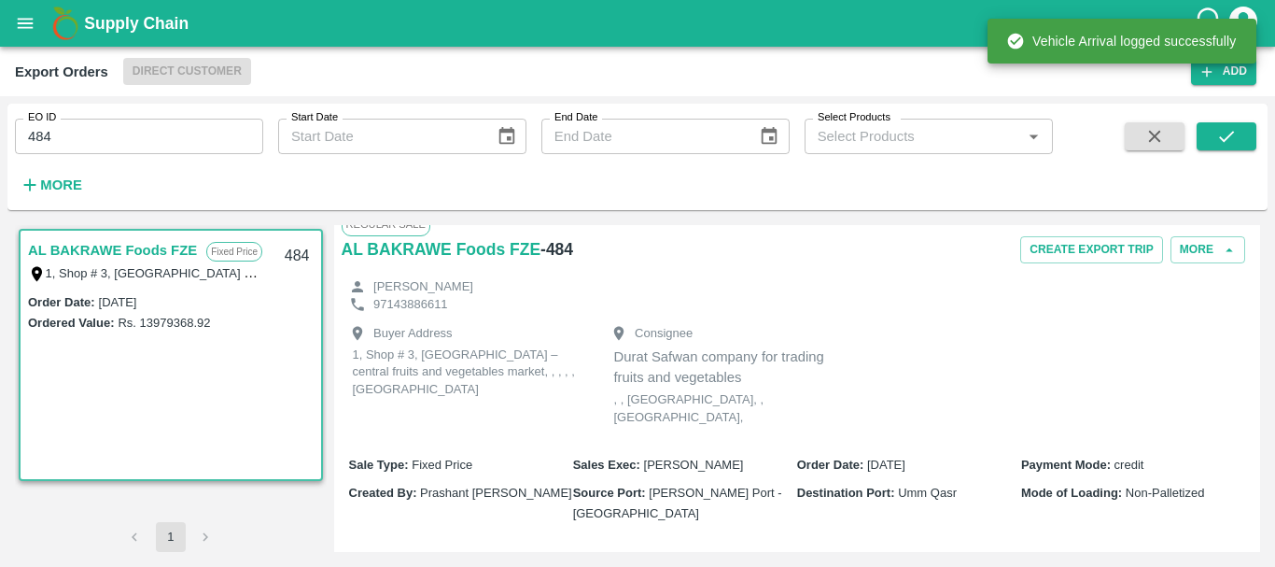
scroll to position [0, 0]
